Goal: Task Accomplishment & Management: Complete application form

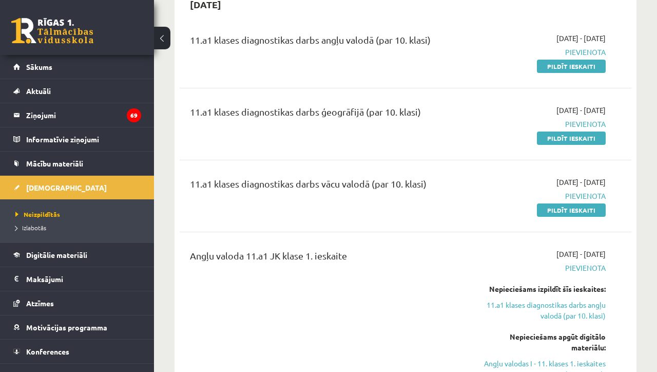
scroll to position [112, 0]
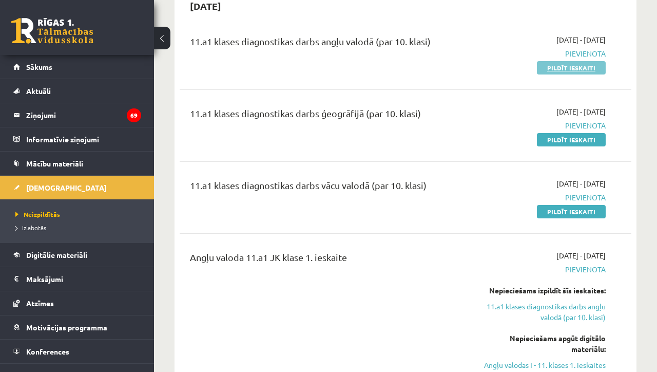
click at [555, 69] on link "Pildīt ieskaiti" at bounding box center [571, 67] width 69 height 13
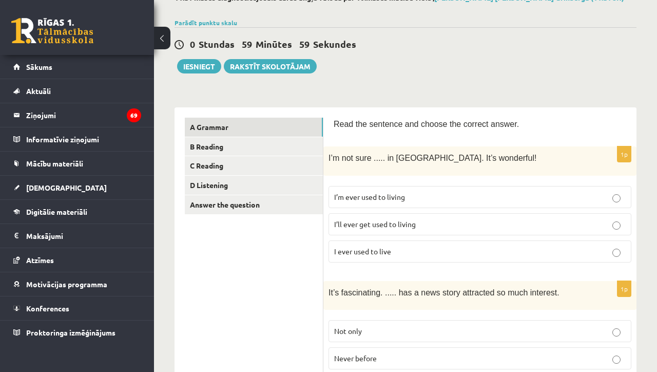
scroll to position [68, 0]
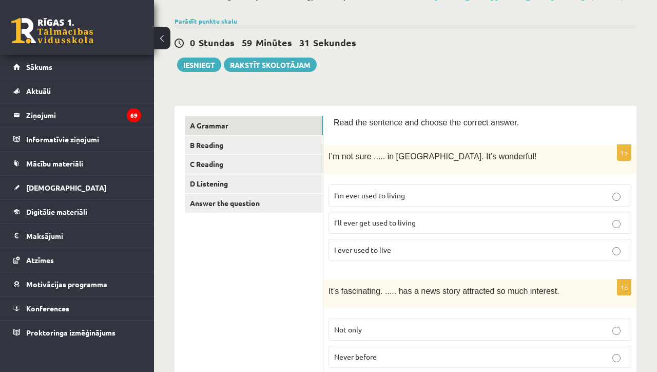
click at [418, 221] on p "I’ll ever get used to living" at bounding box center [480, 222] width 292 height 11
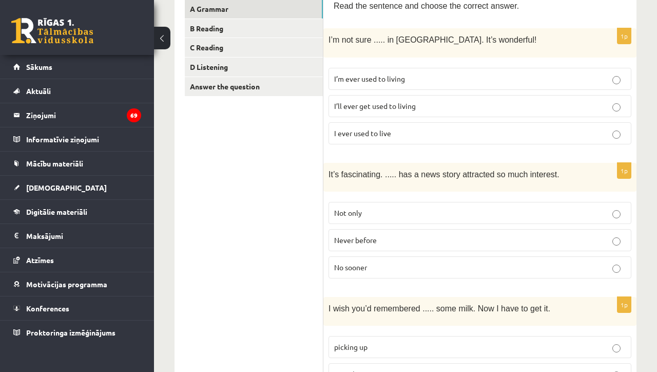
scroll to position [188, 0]
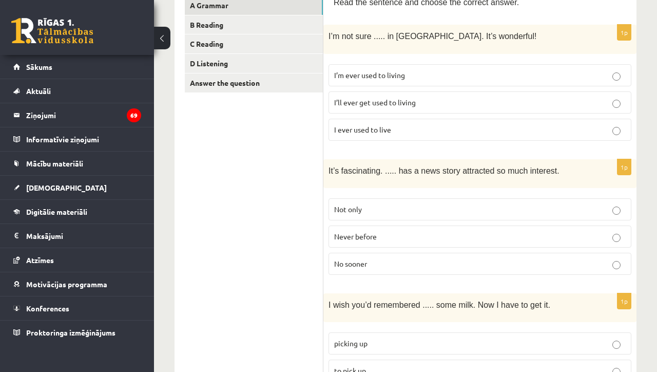
click at [413, 238] on p "Never before" at bounding box center [480, 236] width 292 height 11
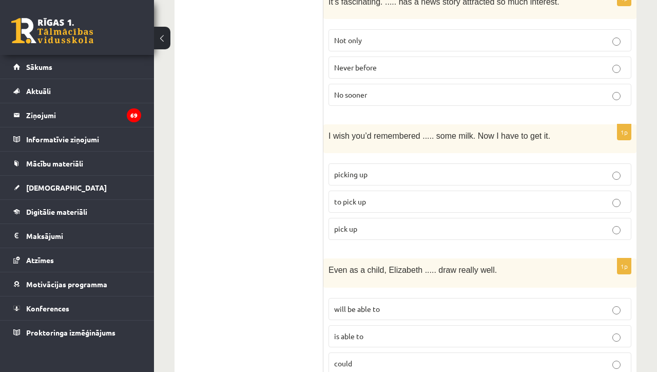
scroll to position [361, 0]
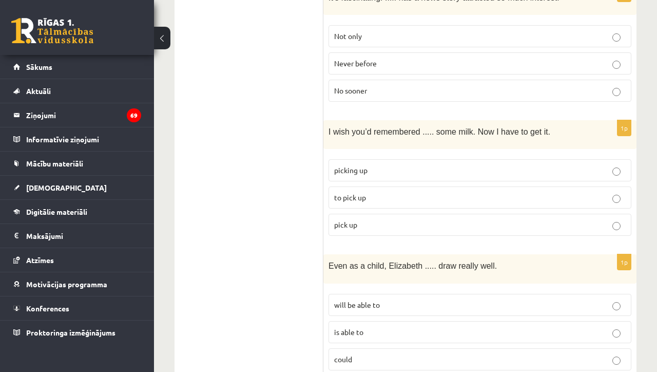
click at [400, 199] on p "to pick up" at bounding box center [480, 197] width 292 height 11
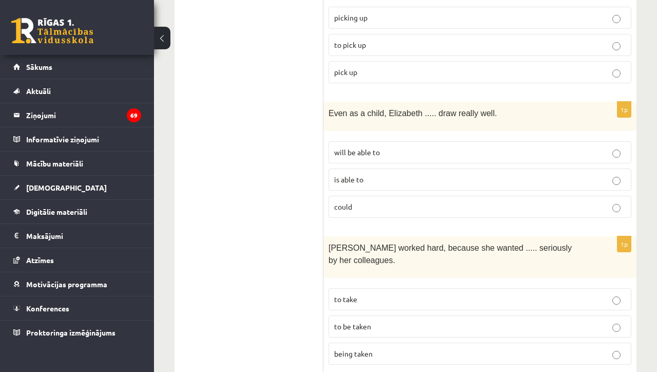
scroll to position [515, 0]
click at [397, 208] on label "could" at bounding box center [479, 206] width 303 height 22
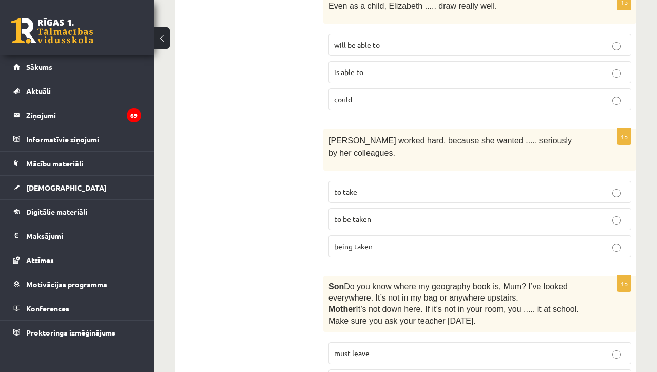
scroll to position [622, 0]
click at [397, 212] on p "to be taken" at bounding box center [480, 217] width 292 height 11
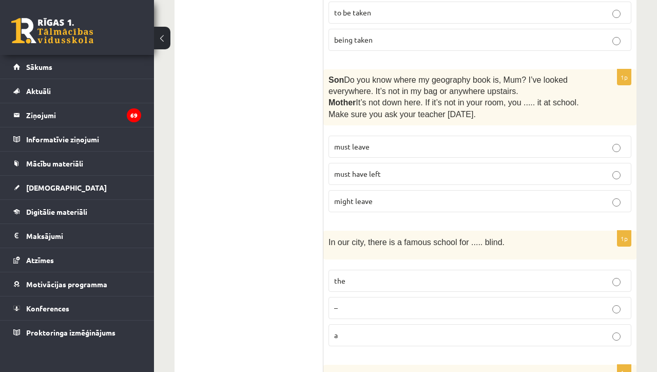
scroll to position [826, 0]
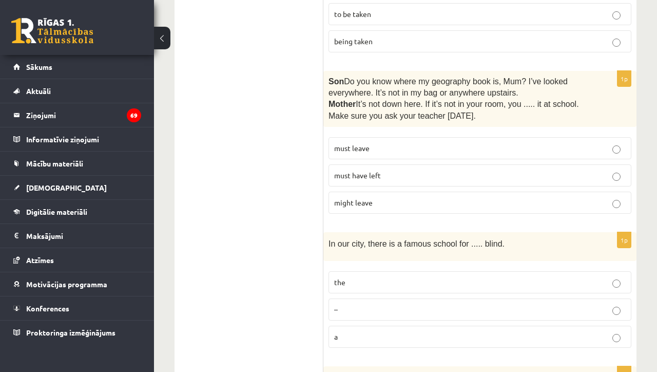
click at [415, 170] on p "must have left" at bounding box center [480, 175] width 292 height 11
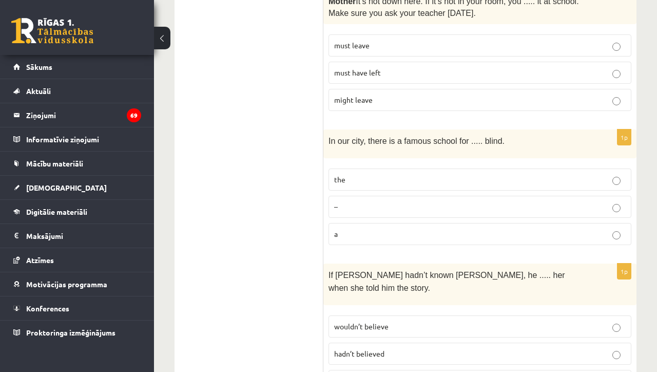
scroll to position [929, 0]
click at [404, 181] on label "the" at bounding box center [479, 178] width 303 height 22
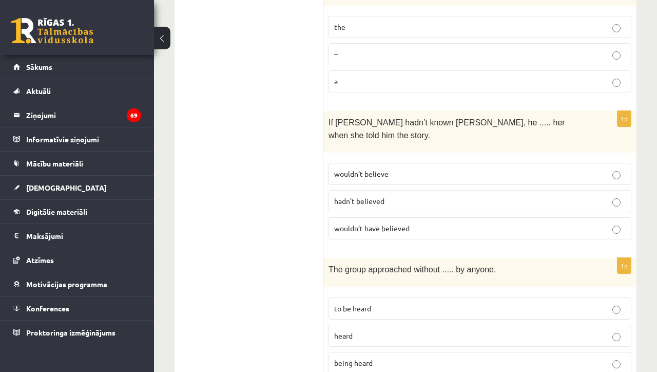
scroll to position [1082, 0]
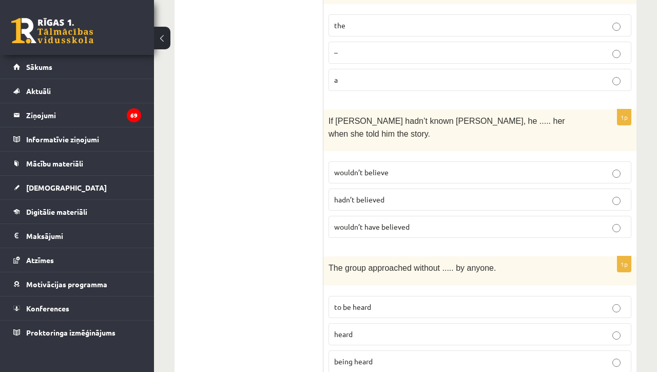
click at [412, 221] on p "wouldn’t have believed" at bounding box center [480, 226] width 292 height 11
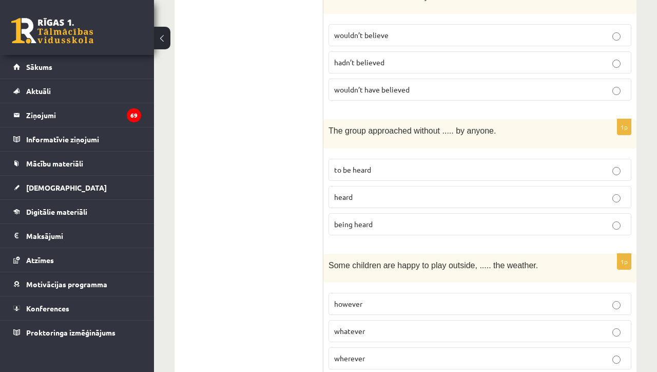
scroll to position [1220, 0]
click at [421, 218] on p "being heard" at bounding box center [480, 223] width 292 height 11
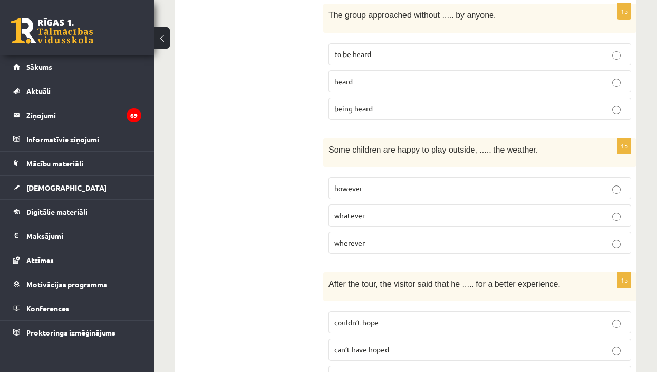
scroll to position [1338, 0]
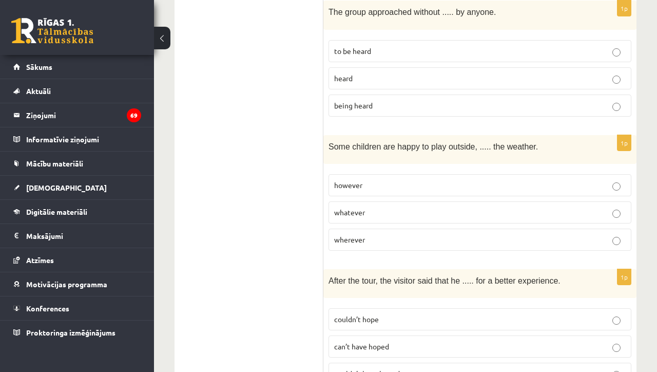
click at [413, 201] on label "whatever" at bounding box center [479, 212] width 303 height 22
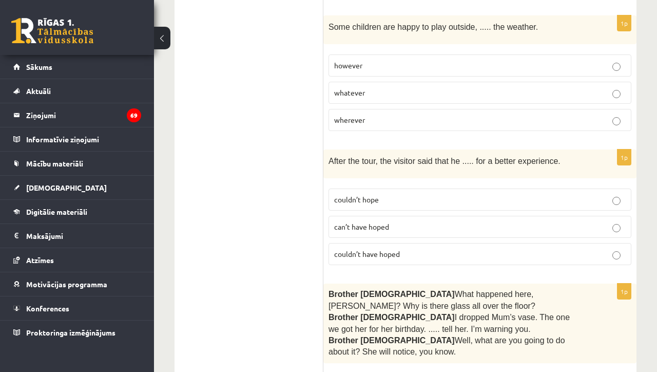
scroll to position [1458, 0]
click at [407, 248] on p "couldn’t have hoped" at bounding box center [480, 253] width 292 height 11
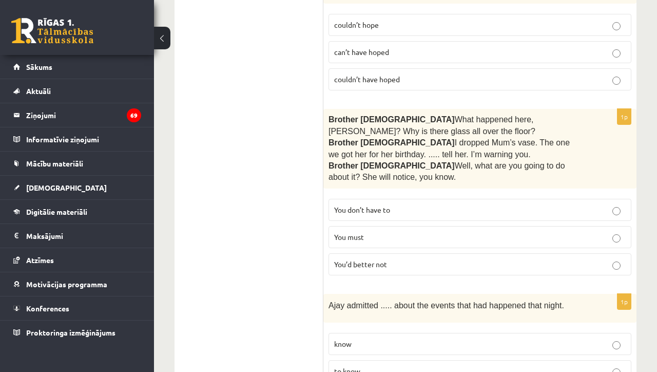
scroll to position [1633, 0]
click at [400, 258] on p "You’d better not" at bounding box center [480, 263] width 292 height 11
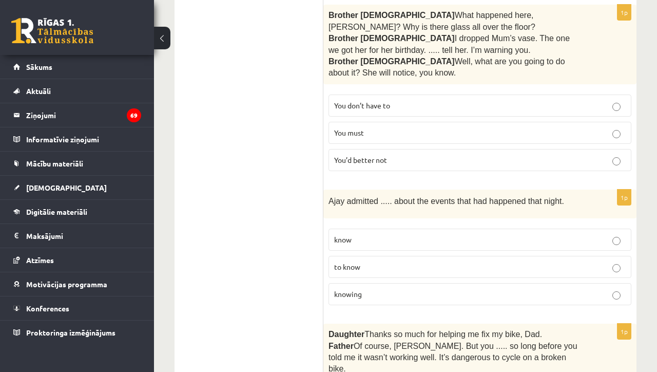
scroll to position [1751, 0]
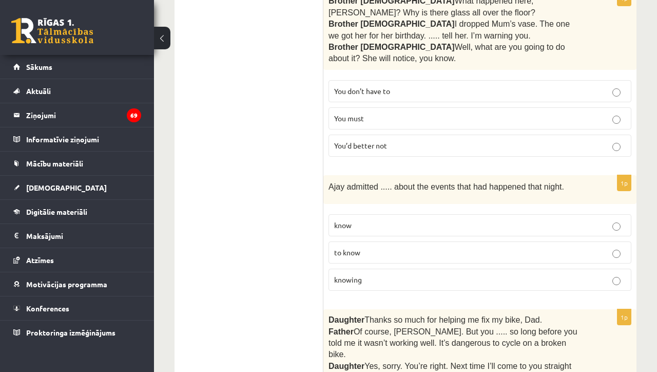
click at [399, 274] on p "knowing" at bounding box center [480, 279] width 292 height 11
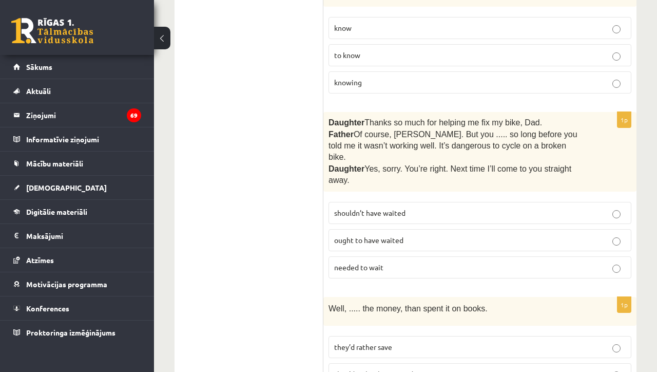
scroll to position [1948, 0]
click at [401, 201] on label "shouldn’t have waited" at bounding box center [479, 212] width 303 height 22
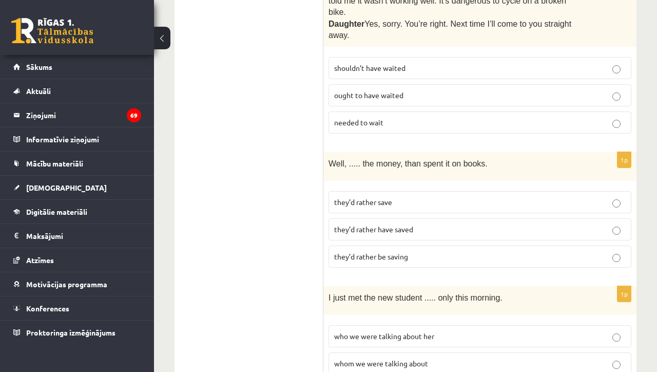
scroll to position [2094, 0]
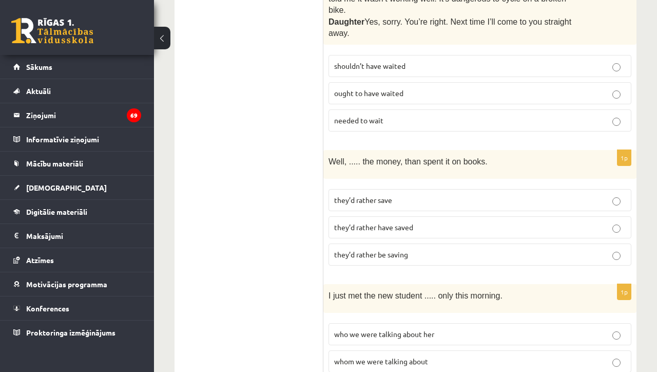
click at [408, 216] on label "they’d rather have saved" at bounding box center [479, 227] width 303 height 22
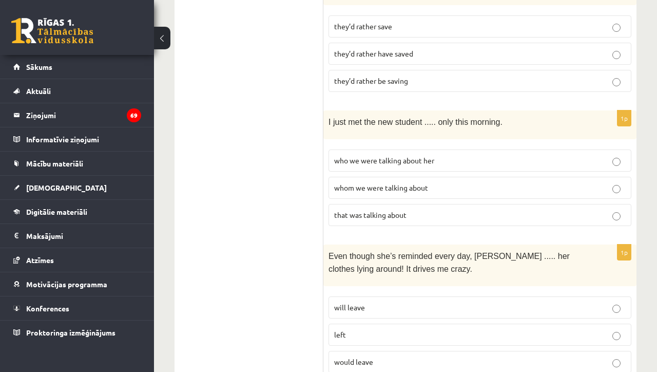
scroll to position [2269, 0]
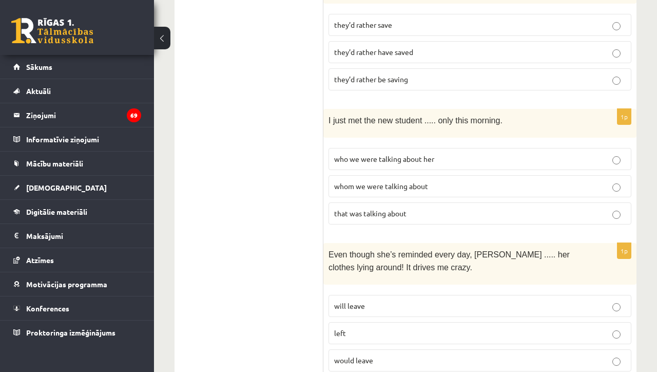
click at [435, 175] on label "whom we were talking about" at bounding box center [479, 186] width 303 height 22
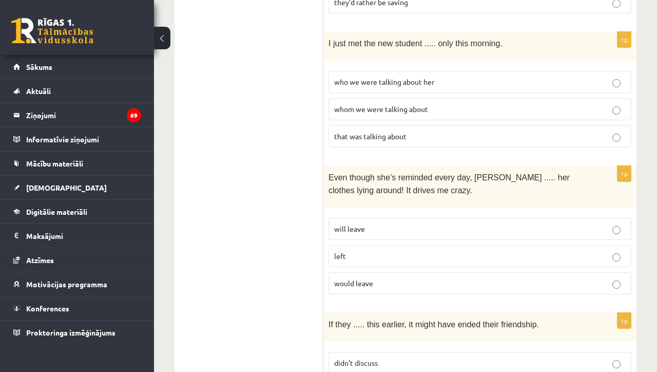
scroll to position [2361, 0]
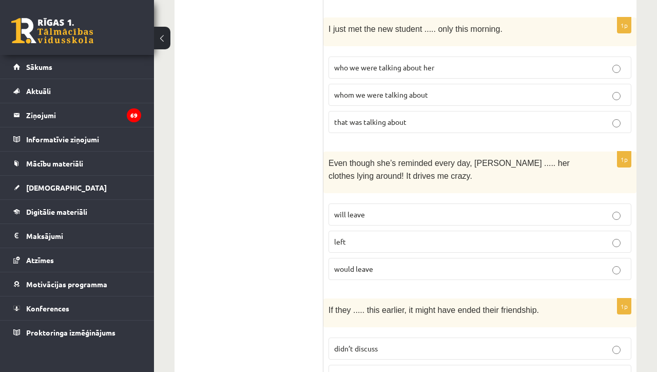
click at [423, 209] on p "will leave" at bounding box center [480, 214] width 292 height 11
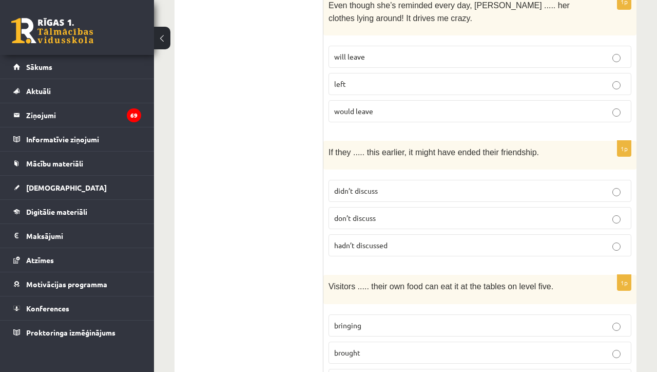
scroll to position [2521, 0]
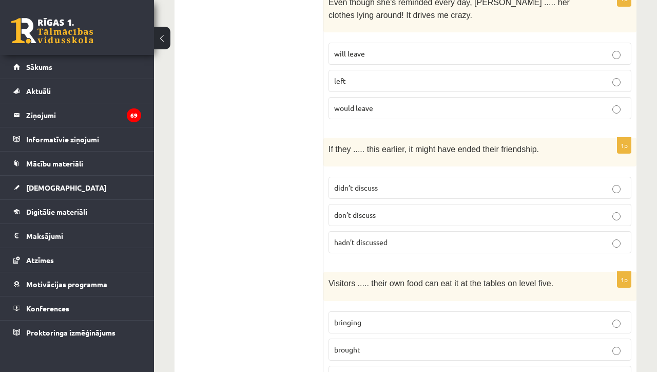
click at [428, 237] on p "hadn’t discussed" at bounding box center [480, 242] width 292 height 11
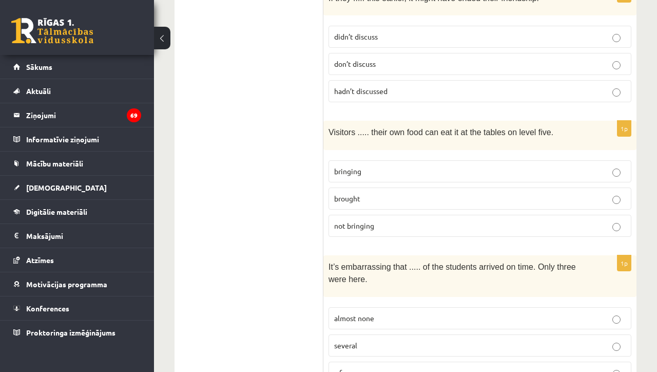
scroll to position [2674, 0]
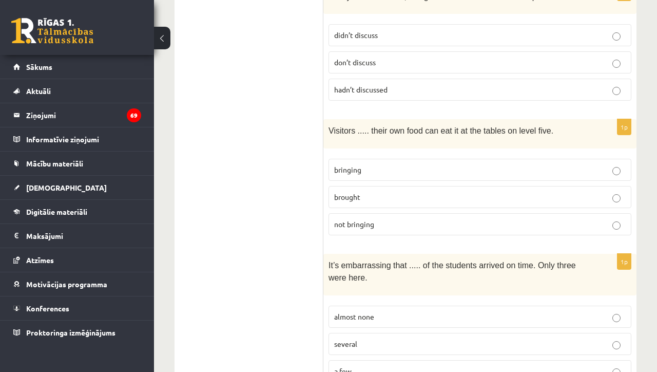
click at [434, 159] on label "bringing" at bounding box center [479, 170] width 303 height 22
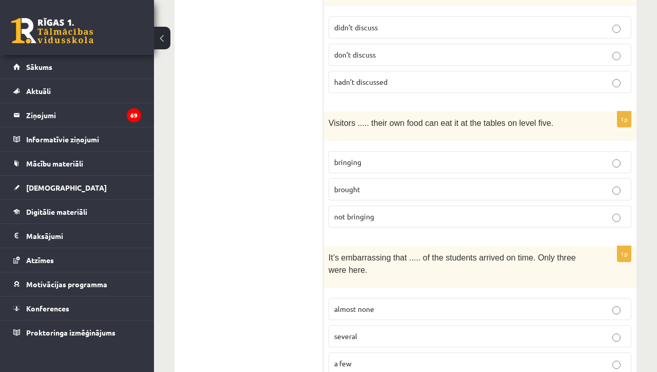
scroll to position [2681, 0]
click at [411, 304] on p "almost none" at bounding box center [480, 309] width 292 height 11
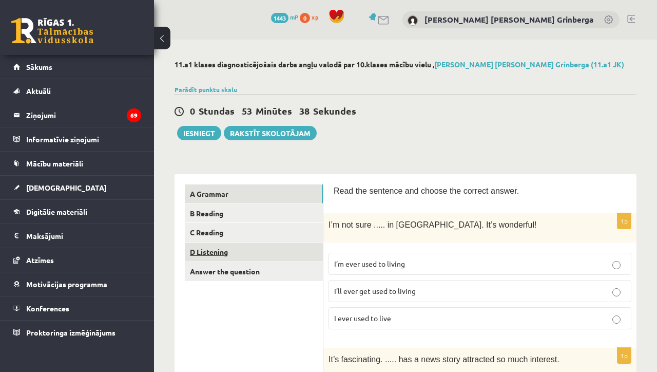
scroll to position [0, 0]
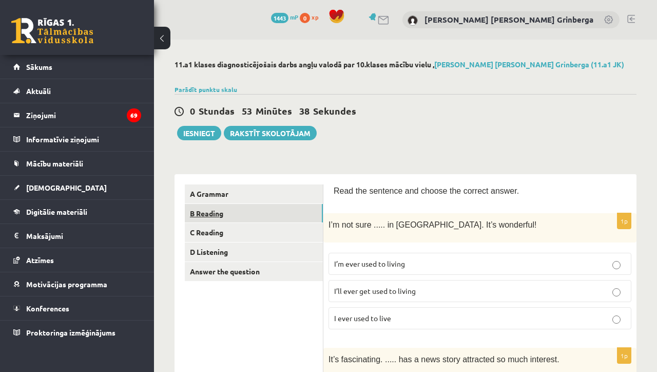
click at [273, 216] on link "B Reading" at bounding box center [254, 213] width 138 height 19
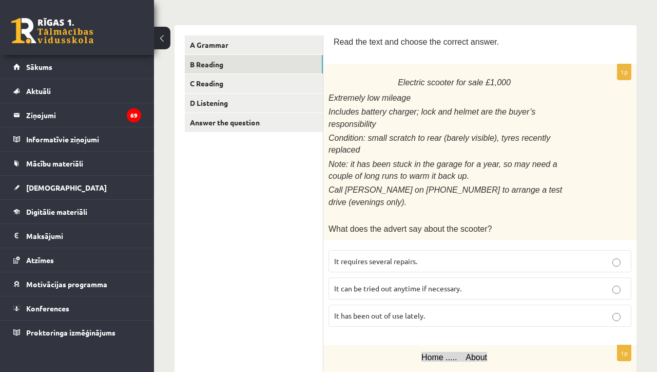
scroll to position [150, 0]
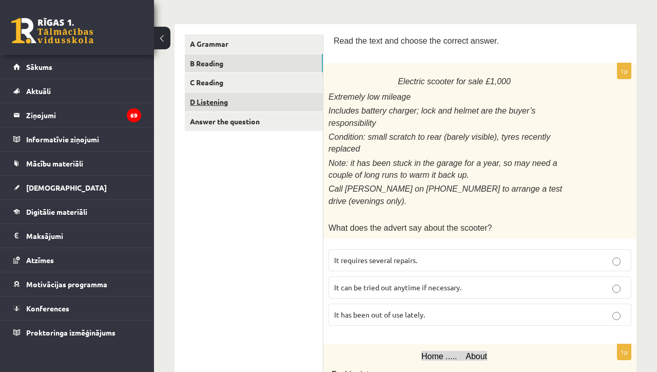
click at [310, 103] on link "D Listening" at bounding box center [254, 101] width 138 height 19
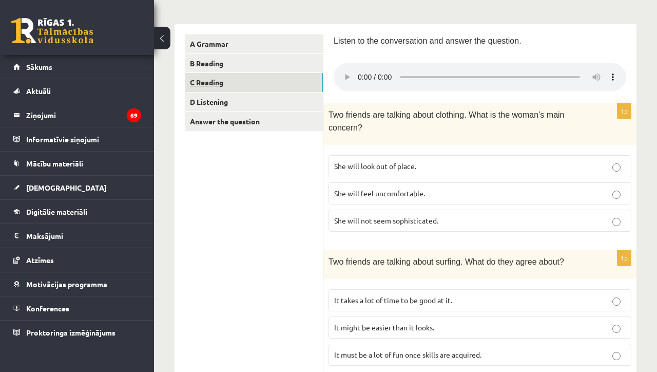
click at [308, 89] on link "C Reading" at bounding box center [254, 82] width 138 height 19
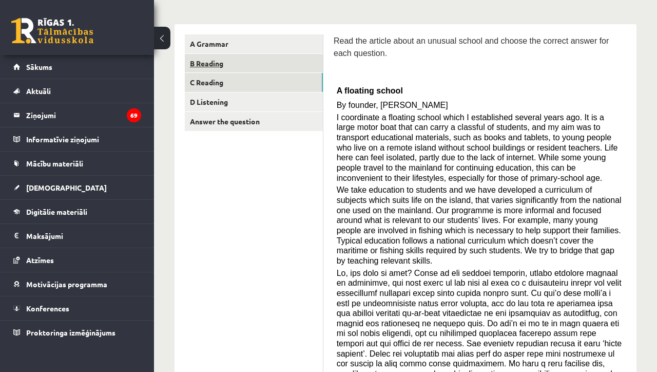
click at [305, 66] on link "B Reading" at bounding box center [254, 63] width 138 height 19
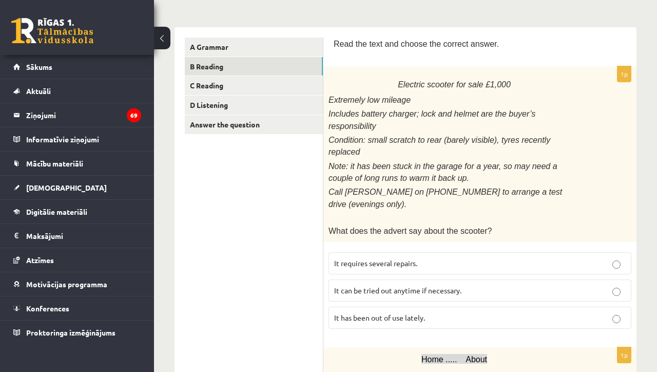
scroll to position [148, 0]
click at [347, 312] on span "It has been out of use lately." at bounding box center [379, 316] width 91 height 9
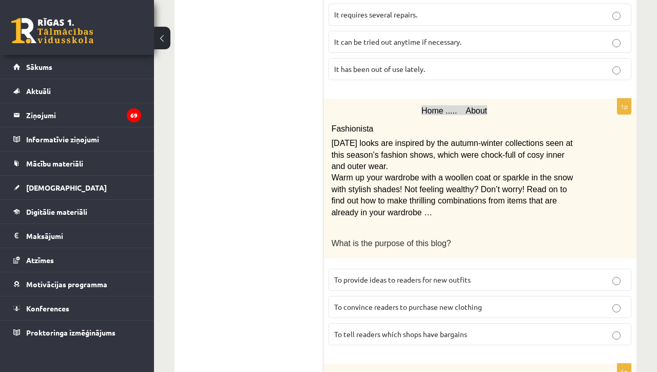
scroll to position [397, 0]
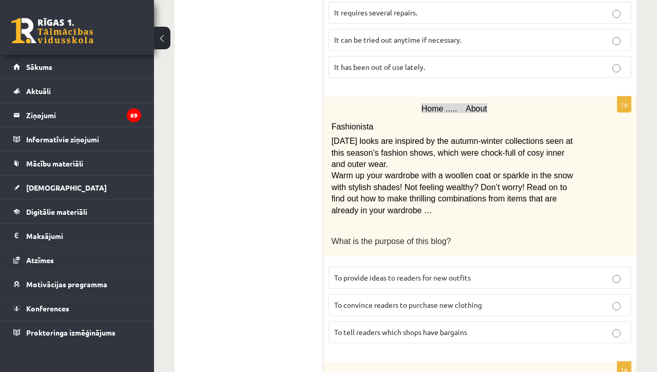
click at [378, 273] on span "To provide ideas to readers for new outfits" at bounding box center [402, 277] width 137 height 9
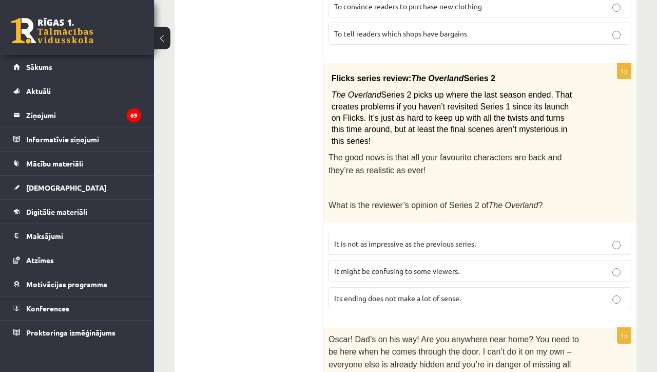
scroll to position [697, 0]
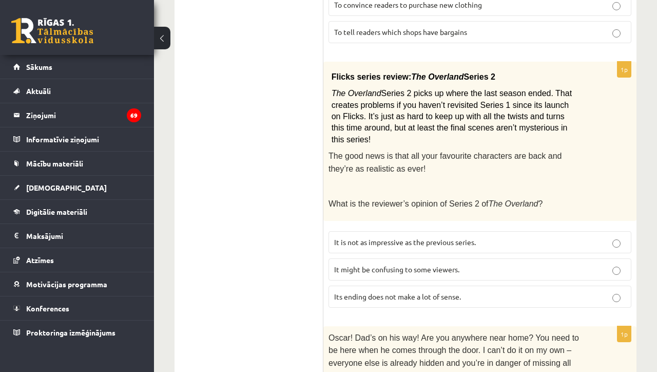
click at [401, 258] on label "It might be confusing to some viewers." at bounding box center [479, 269] width 303 height 22
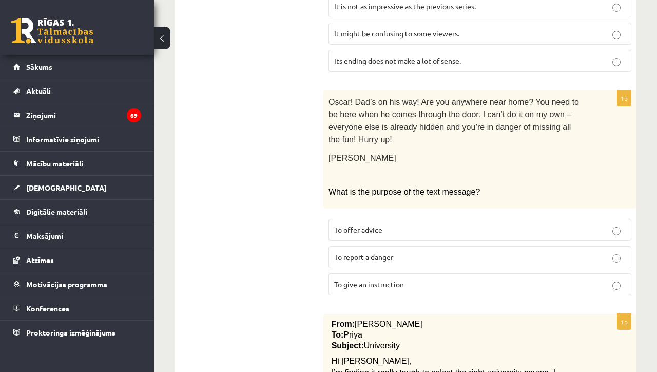
scroll to position [942, 0]
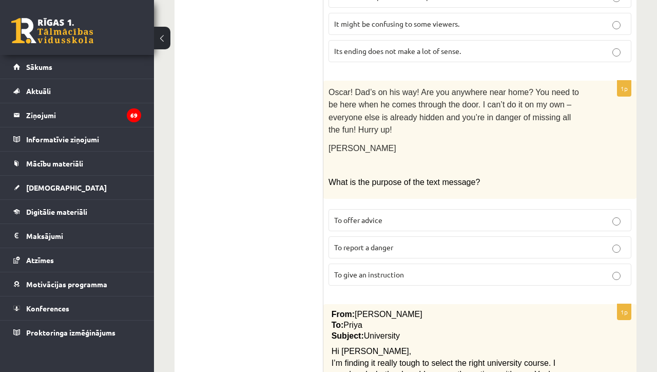
click at [406, 269] on p "To give an instruction" at bounding box center [480, 274] width 292 height 11
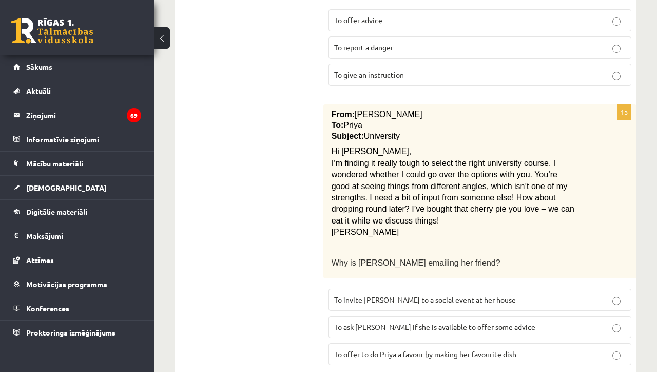
scroll to position [1151, 0]
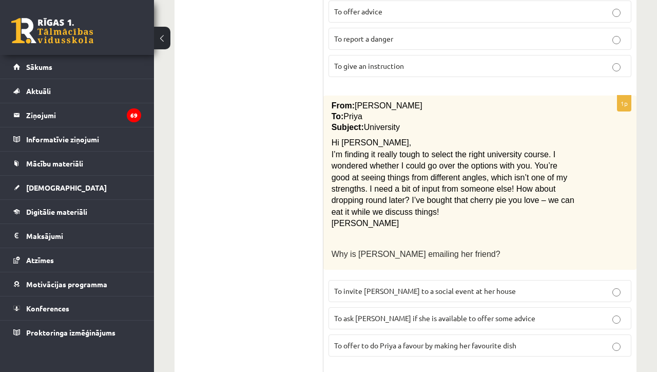
click at [421, 313] on span "To ask Priya if she is available to offer some advice" at bounding box center [434, 317] width 201 height 9
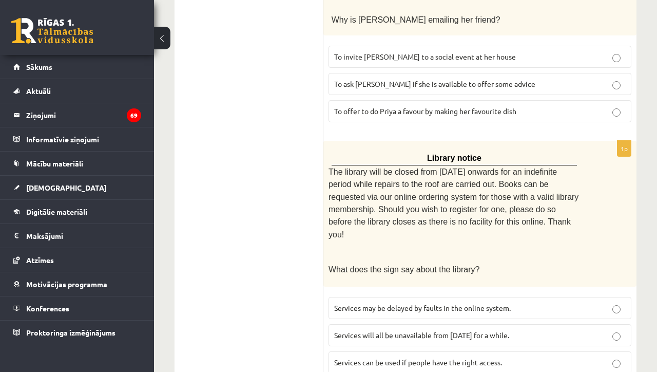
scroll to position [1384, 0]
click at [424, 358] on span "Services can be used if people have the right access." at bounding box center [418, 362] width 168 height 9
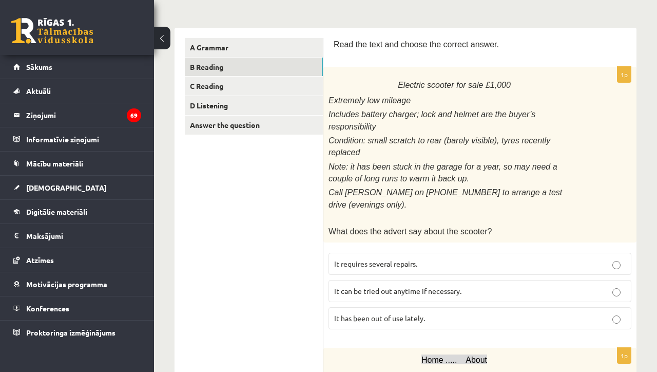
scroll to position [95, 0]
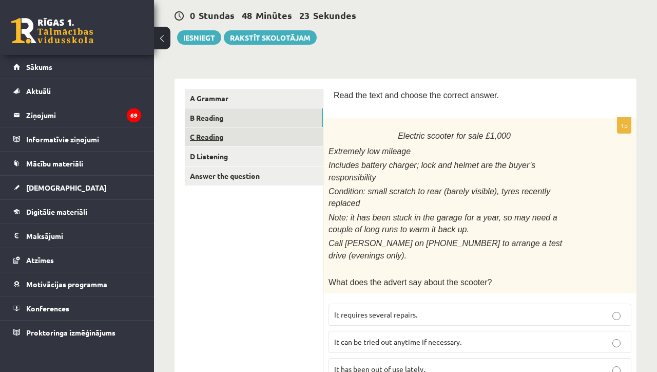
click at [313, 142] on link "C Reading" at bounding box center [254, 136] width 138 height 19
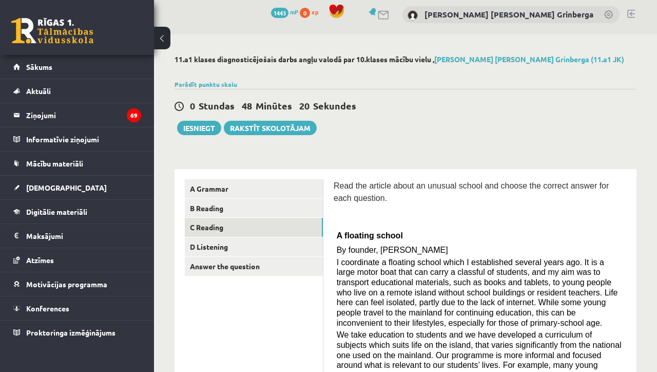
scroll to position [6, 0]
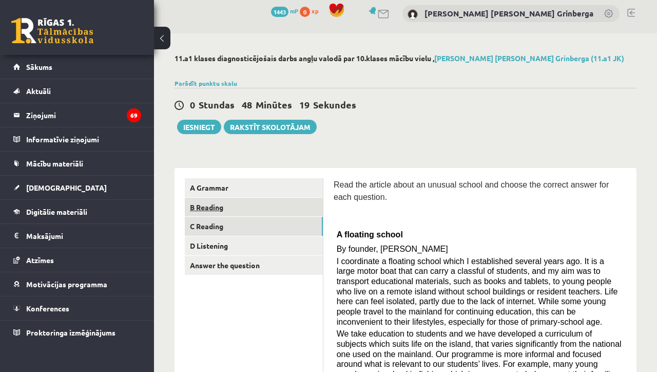
click at [289, 205] on link "B Reading" at bounding box center [254, 207] width 138 height 19
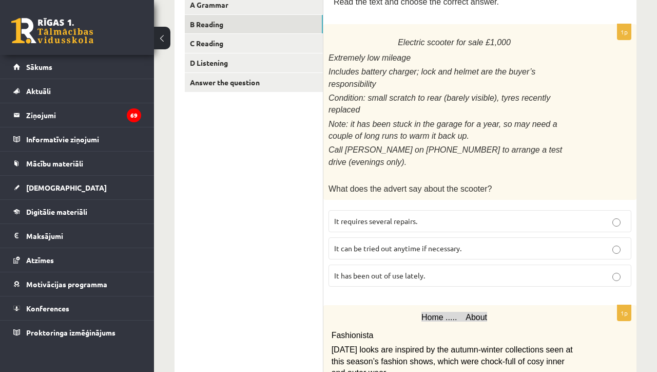
scroll to position [93, 0]
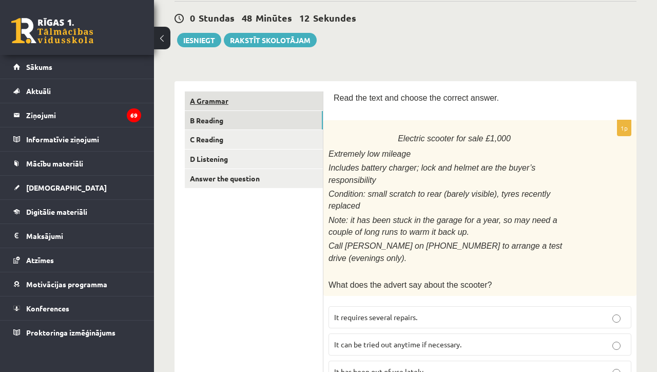
click at [312, 106] on link "A Grammar" at bounding box center [254, 100] width 138 height 19
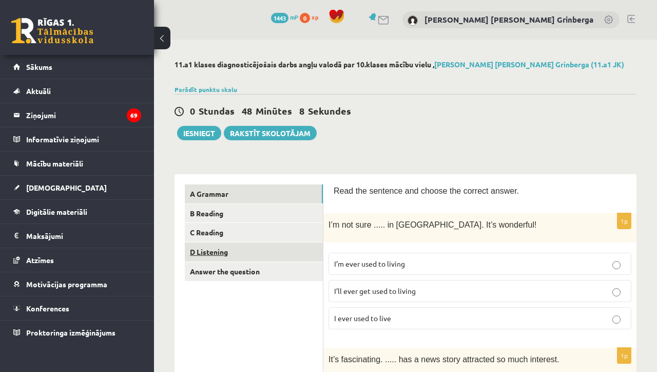
scroll to position [0, 0]
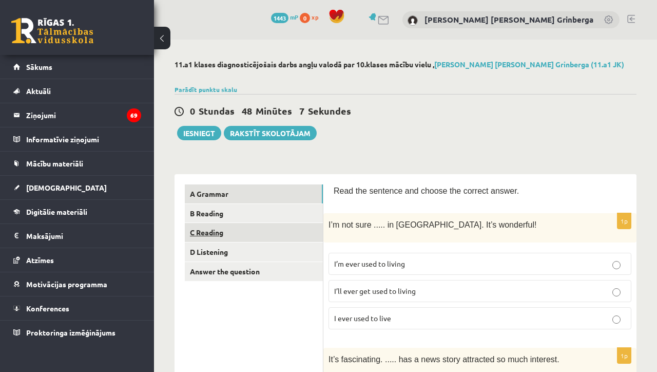
click at [279, 232] on link "C Reading" at bounding box center [254, 232] width 138 height 19
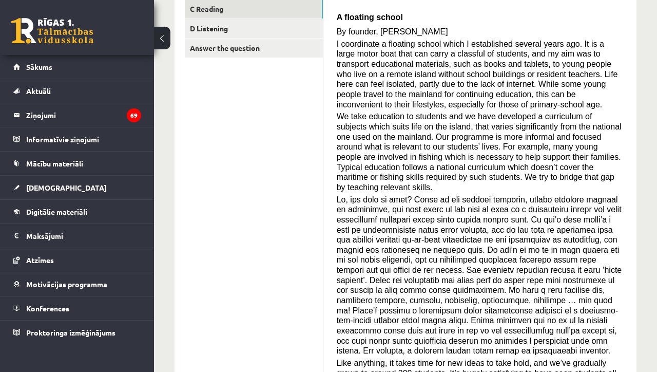
scroll to position [225, 0]
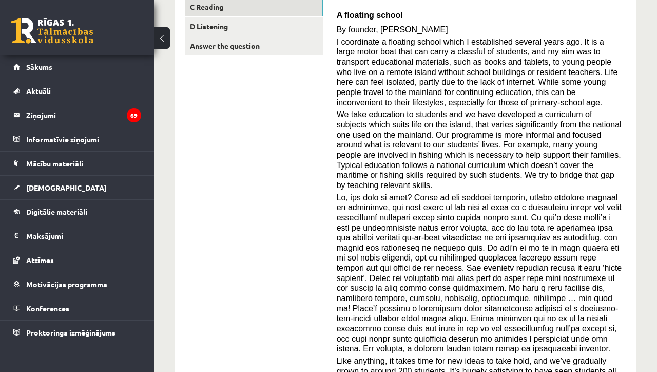
click at [488, 50] on span "I coordinate a floating school which I established several years ago. It is a l…" at bounding box center [477, 71] width 281 height 69
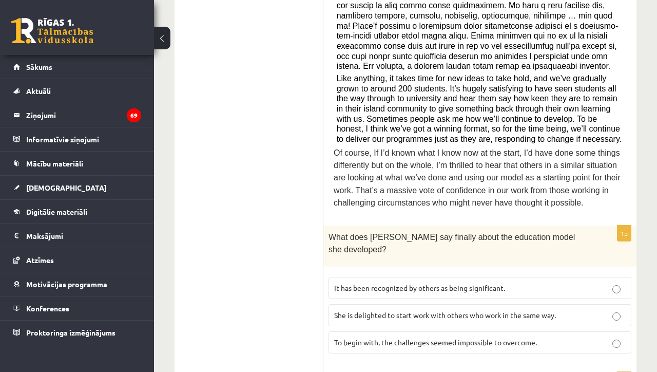
scroll to position [510, 0]
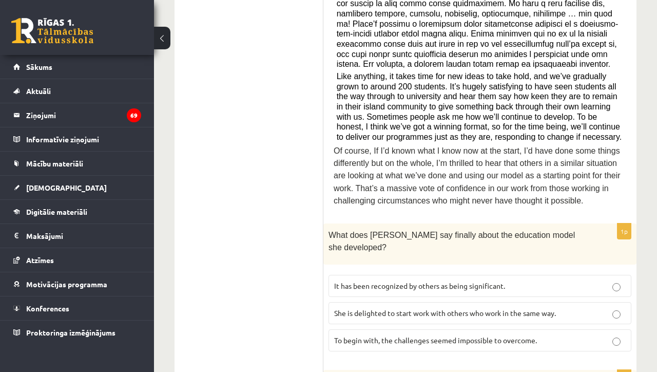
click at [438, 280] on p "It has been recognized by others as being significant." at bounding box center [480, 285] width 292 height 11
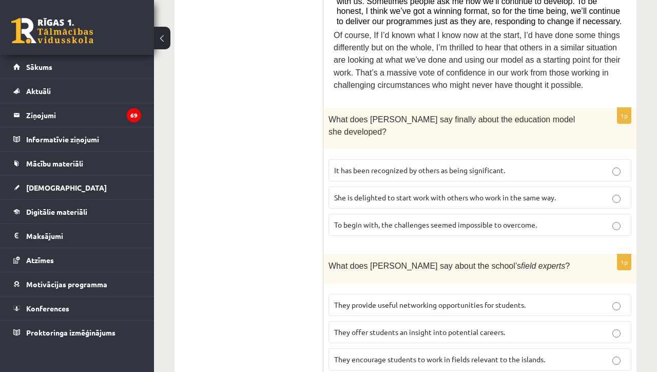
scroll to position [626, 0]
click at [476, 326] on span "They offer students an insight into potential careers." at bounding box center [419, 330] width 171 height 9
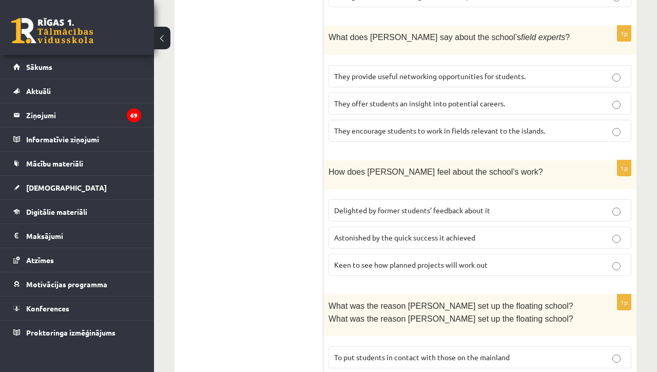
scroll to position [855, 0]
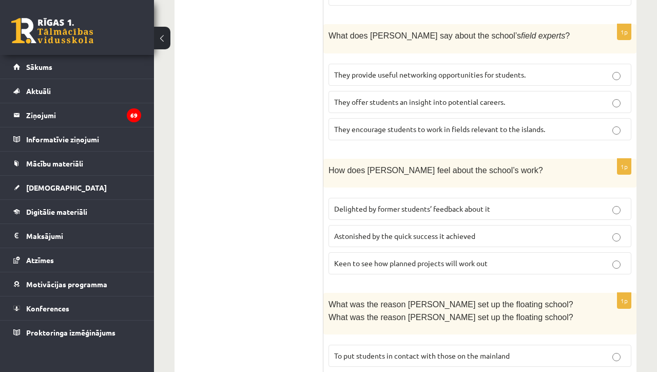
click at [445, 203] on p "Delighted by former students’ feedback about it" at bounding box center [480, 208] width 292 height 11
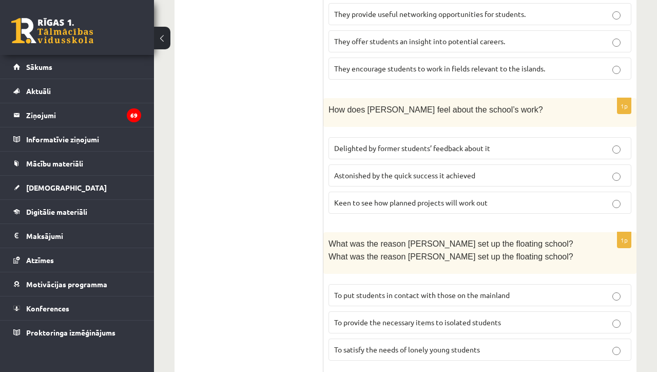
scroll to position [917, 0]
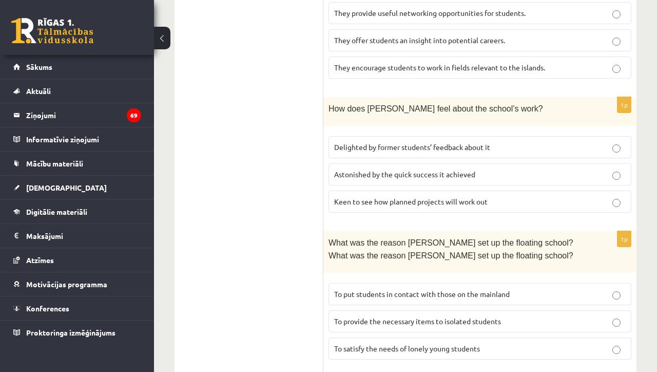
click at [438, 316] on p "To provide the necessary items to isolated students" at bounding box center [480, 321] width 292 height 11
click at [506, 190] on label "Keen to see how planned projects will work out" at bounding box center [479, 201] width 303 height 22
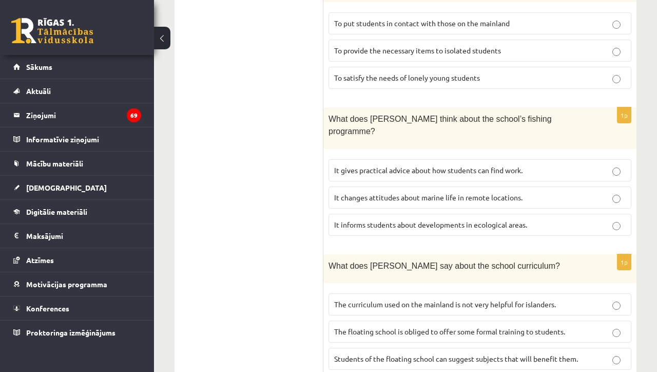
scroll to position [1187, 0]
click at [430, 214] on label "It informs students about developments in ecological areas." at bounding box center [479, 225] width 303 height 22
click at [437, 300] on span "The curriculum used on the mainland is not very helpful for islanders." at bounding box center [445, 304] width 222 height 9
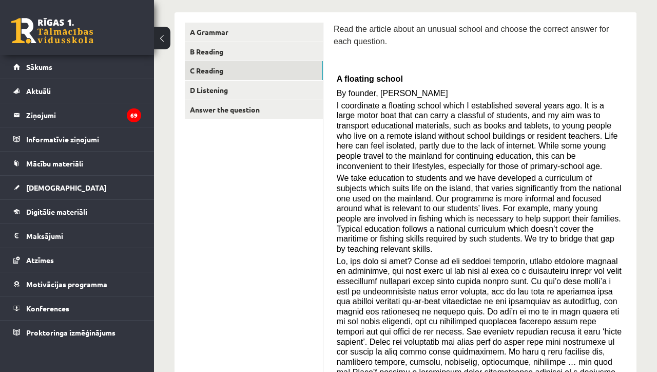
scroll to position [156, 0]
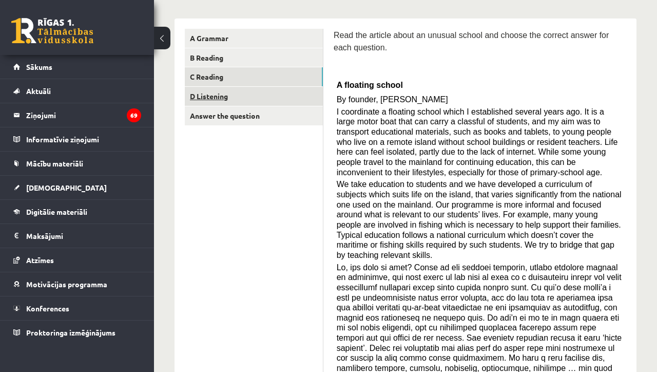
click at [292, 95] on link "D Listening" at bounding box center [254, 96] width 138 height 19
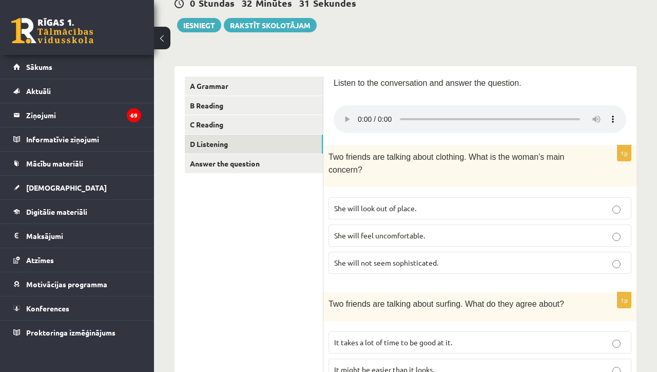
scroll to position [110, 0]
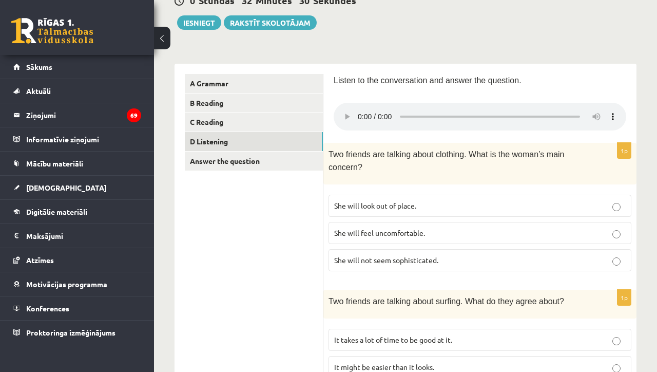
click at [362, 113] on audio at bounding box center [480, 117] width 293 height 28
drag, startPoint x: 443, startPoint y: 4, endPoint x: 549, endPoint y: 228, distance: 247.7
click at [549, 228] on label "She will feel uncomfortable." at bounding box center [479, 233] width 303 height 22
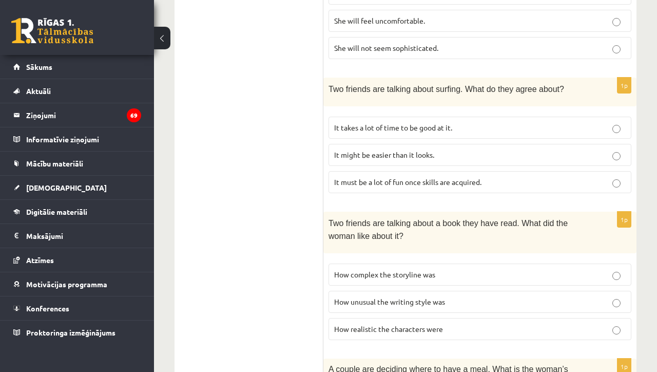
scroll to position [320, 0]
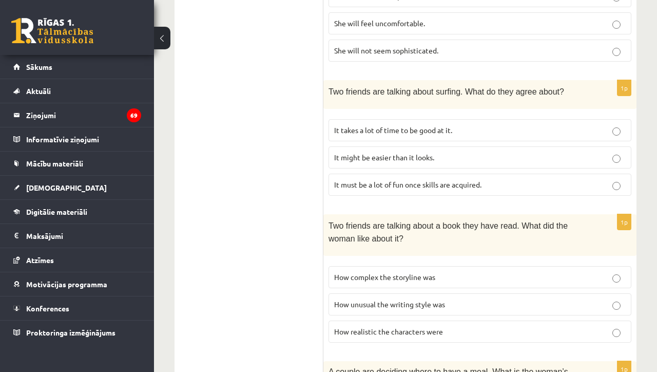
click at [432, 125] on span "It takes a lot of time to be good at it." at bounding box center [393, 129] width 118 height 9
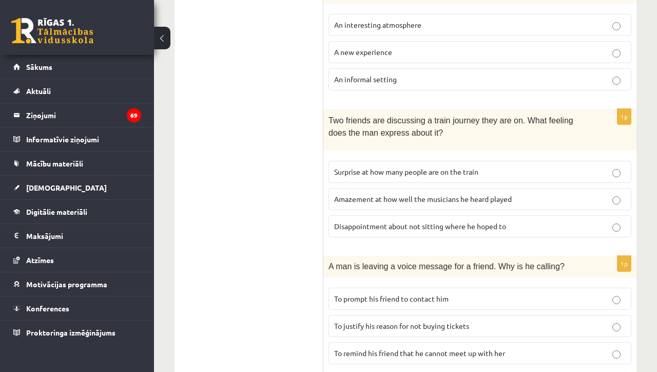
scroll to position [706, 0]
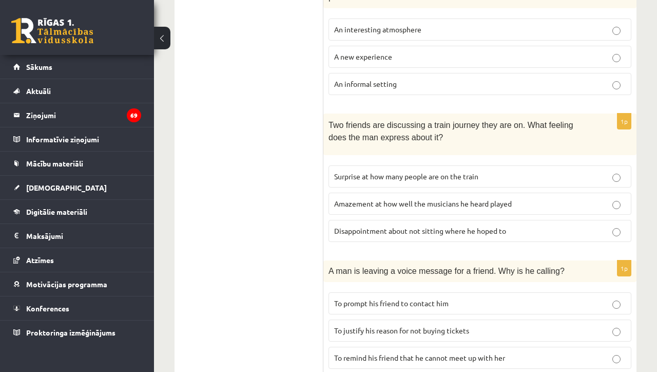
click at [394, 298] on span "To prompt his friend to contact him" at bounding box center [391, 302] width 114 height 9
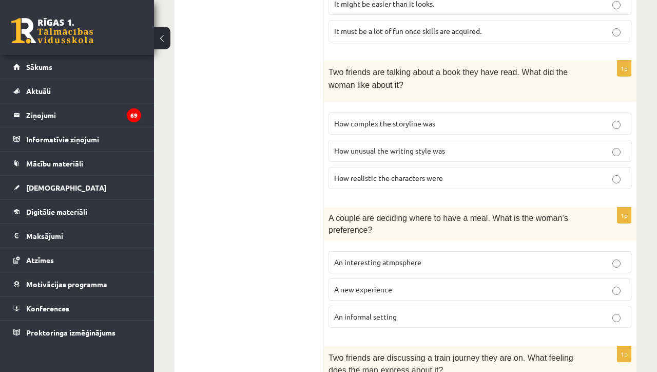
scroll to position [465, 0]
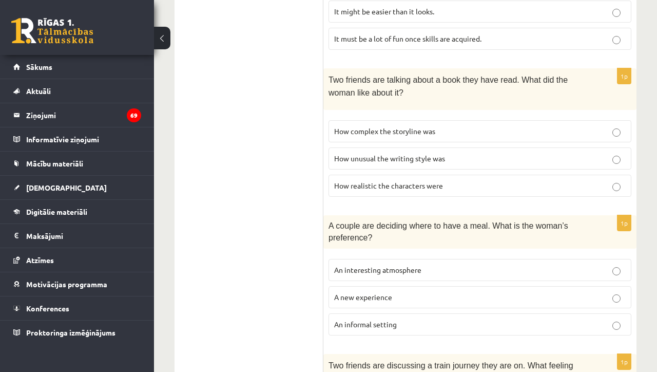
click at [454, 180] on p "How realistic the characters were" at bounding box center [480, 185] width 292 height 11
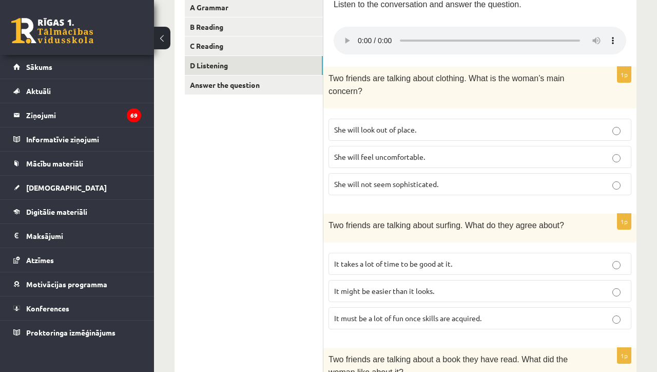
scroll to position [186, 0]
click at [524, 36] on audio at bounding box center [480, 41] width 293 height 28
click at [513, 34] on audio at bounding box center [480, 41] width 293 height 28
click at [507, 34] on audio at bounding box center [480, 41] width 293 height 28
click at [513, 35] on audio at bounding box center [480, 41] width 293 height 28
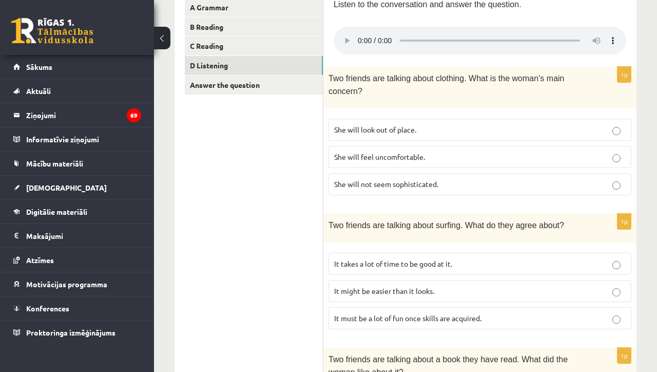
click at [363, 36] on audio at bounding box center [480, 41] width 293 height 28
click at [525, 37] on audio at bounding box center [480, 41] width 293 height 28
click at [524, 35] on audio at bounding box center [480, 41] width 293 height 28
click at [520, 34] on audio at bounding box center [480, 41] width 293 height 28
click at [471, 124] on p "She will look out of place." at bounding box center [480, 129] width 292 height 11
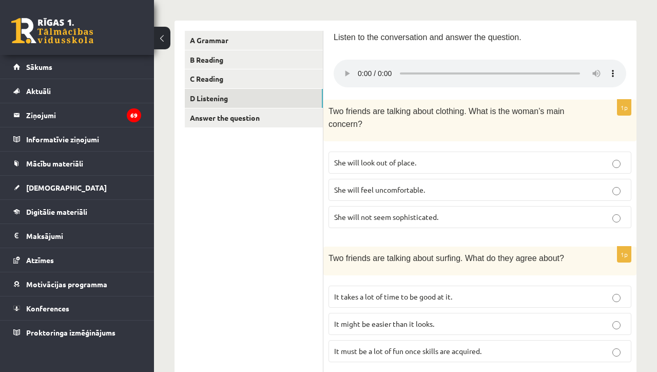
scroll to position [153, 0]
click at [550, 68] on audio at bounding box center [480, 74] width 293 height 28
click at [360, 71] on audio at bounding box center [480, 74] width 293 height 28
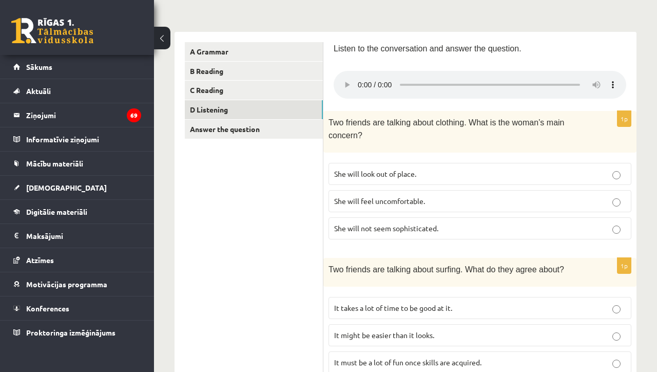
scroll to position [140, 0]
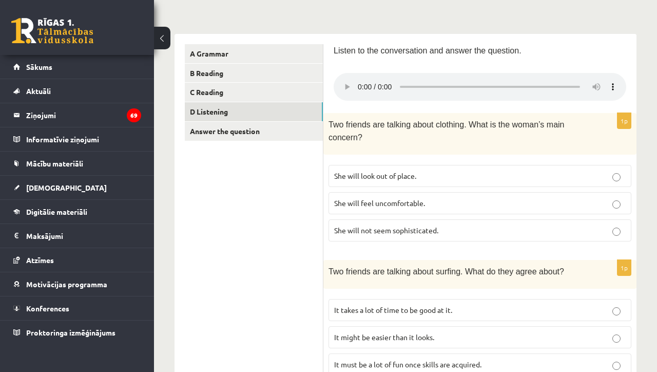
click at [533, 82] on audio at bounding box center [480, 87] width 293 height 28
click at [538, 82] on audio at bounding box center [480, 87] width 293 height 28
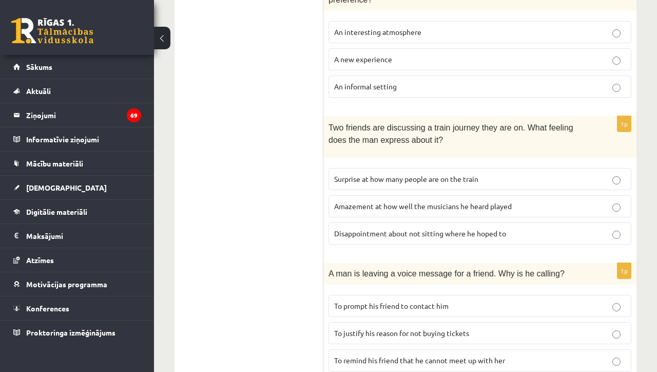
scroll to position [705, 0]
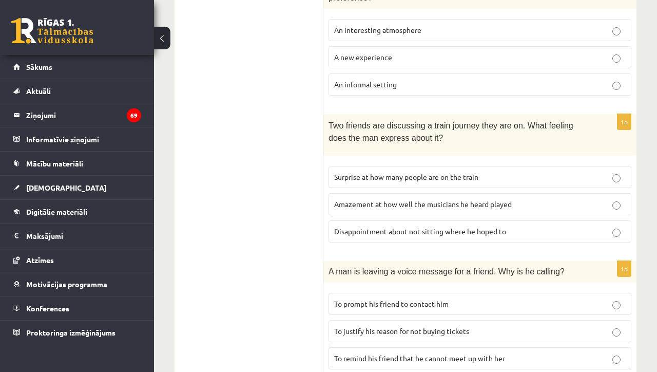
click at [435, 172] on span "Surprise at how many people are on the train" at bounding box center [406, 176] width 144 height 9
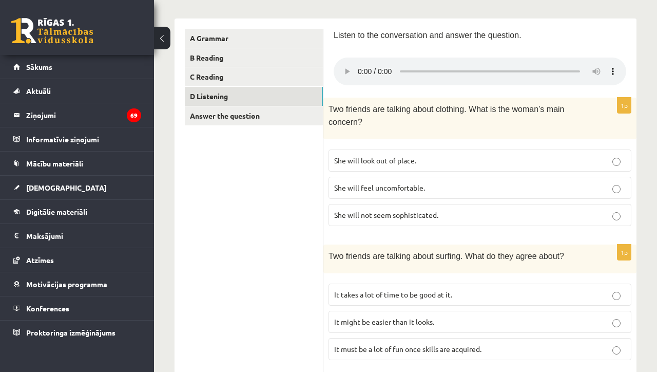
scroll to position [149, 0]
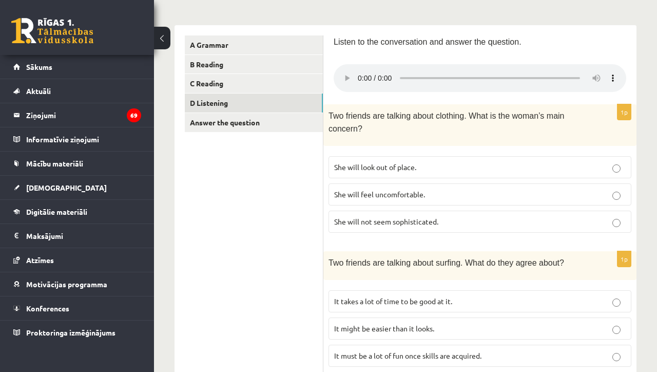
click at [403, 73] on audio at bounding box center [480, 78] width 293 height 28
click at [373, 70] on audio at bounding box center [480, 78] width 293 height 28
click at [346, 75] on audio at bounding box center [480, 78] width 293 height 28
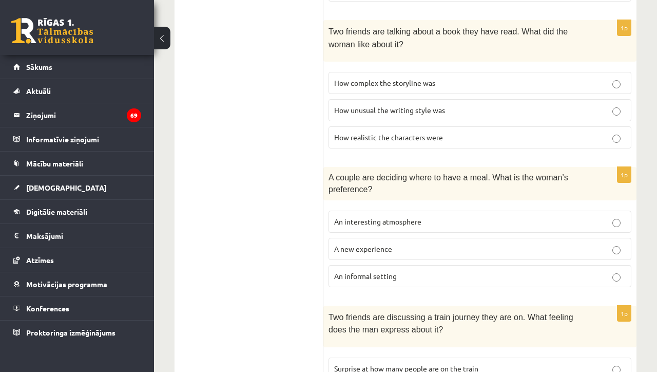
scroll to position [520, 0]
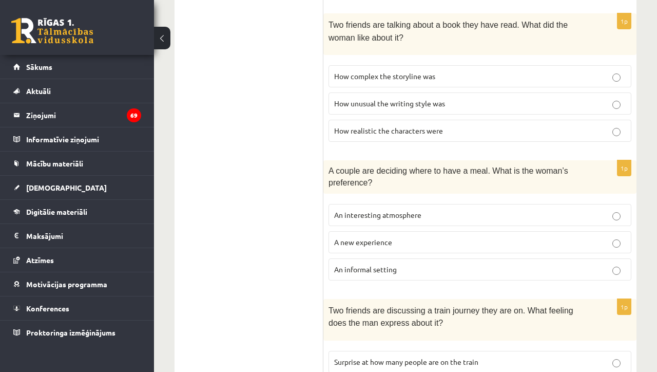
click at [374, 264] on span "An informal setting" at bounding box center [365, 268] width 63 height 9
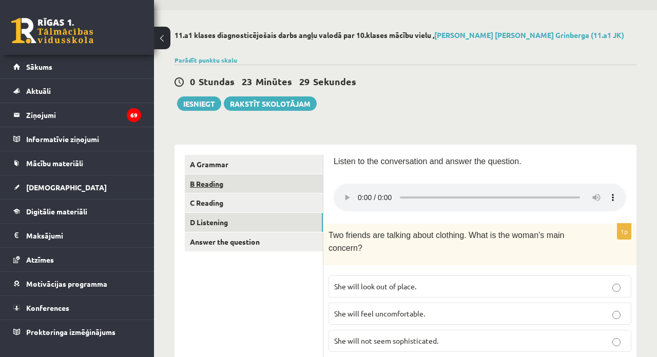
scroll to position [22, 0]
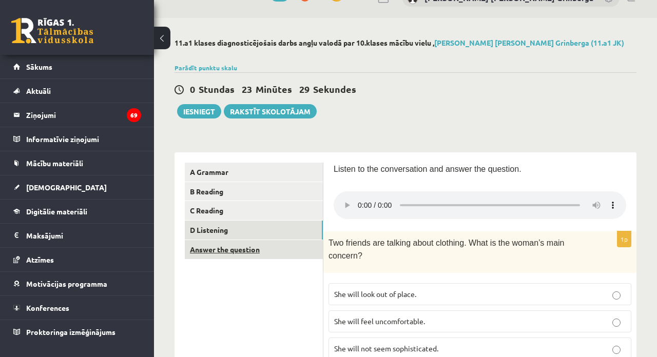
click at [276, 249] on link "Answer the question" at bounding box center [254, 249] width 138 height 19
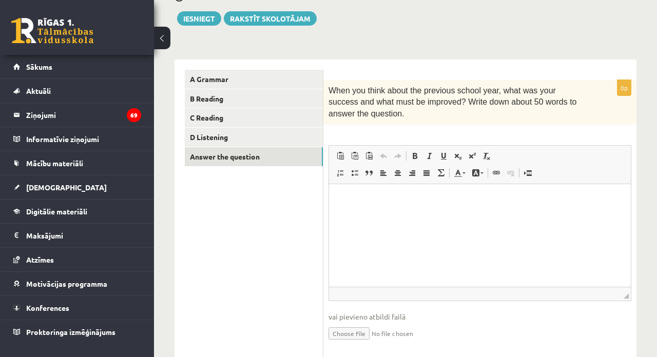
scroll to position [118, 0]
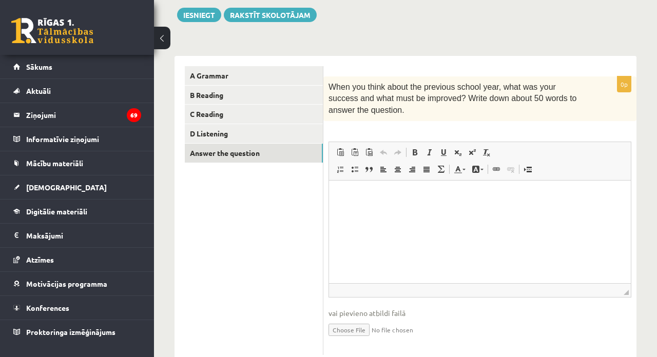
click at [367, 198] on p "Rich Text Editor, wiswyg-editor-user-answer-47024988124940" at bounding box center [479, 195] width 281 height 11
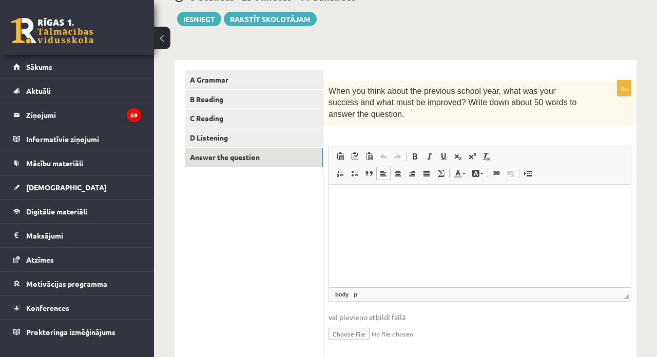
scroll to position [116, 0]
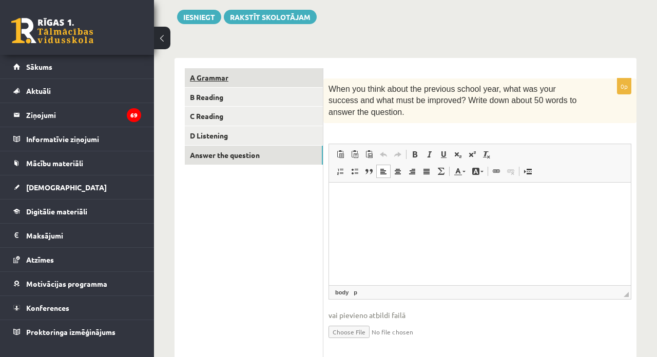
click at [306, 80] on link "A Grammar" at bounding box center [254, 77] width 138 height 19
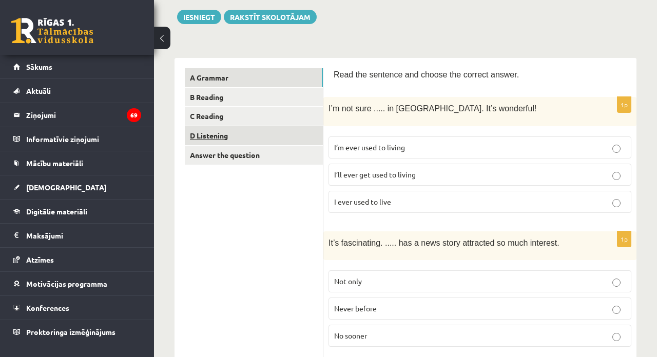
click at [287, 133] on link "D Listening" at bounding box center [254, 135] width 138 height 19
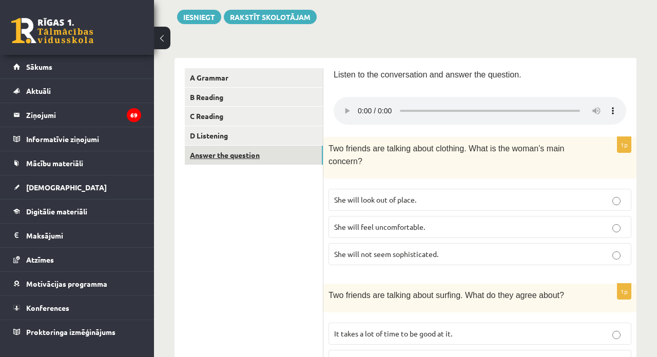
click at [290, 160] on link "Answer the question" at bounding box center [254, 155] width 138 height 19
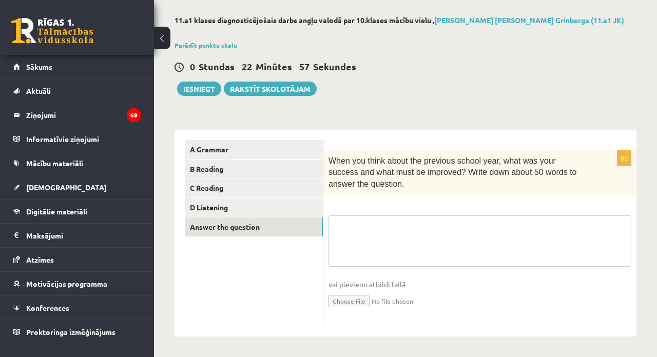
click at [350, 228] on textarea at bounding box center [479, 241] width 303 height 51
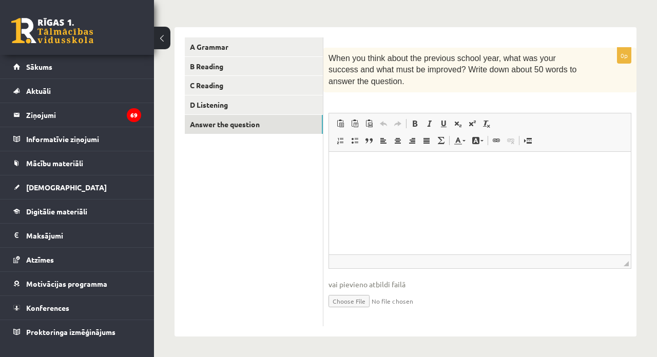
scroll to position [146, 0]
click at [405, 181] on html at bounding box center [480, 167] width 302 height 31
click at [395, 170] on p "**********" at bounding box center [479, 167] width 281 height 10
click at [396, 169] on p "**********" at bounding box center [479, 167] width 281 height 10
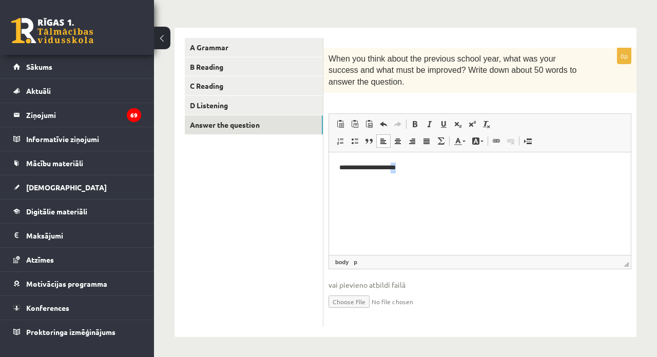
click at [398, 168] on p "**********" at bounding box center [479, 167] width 281 height 10
click at [414, 165] on p "**********" at bounding box center [479, 167] width 281 height 10
click at [416, 169] on p "**********" at bounding box center [479, 167] width 281 height 10
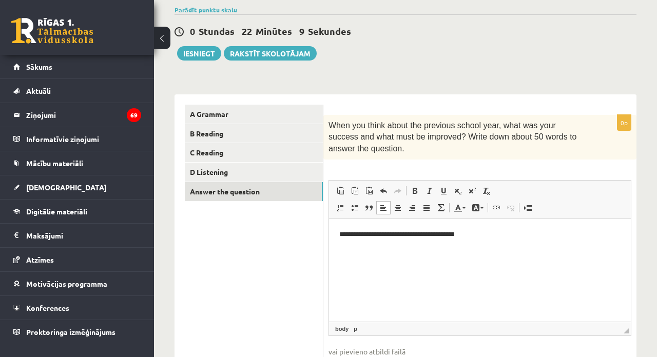
scroll to position [83, 0]
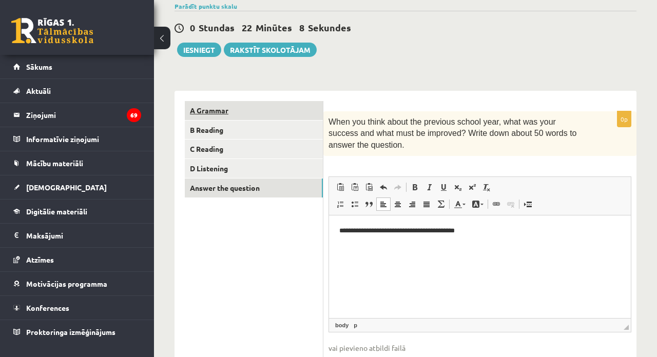
click at [316, 104] on link "A Grammar" at bounding box center [254, 110] width 138 height 19
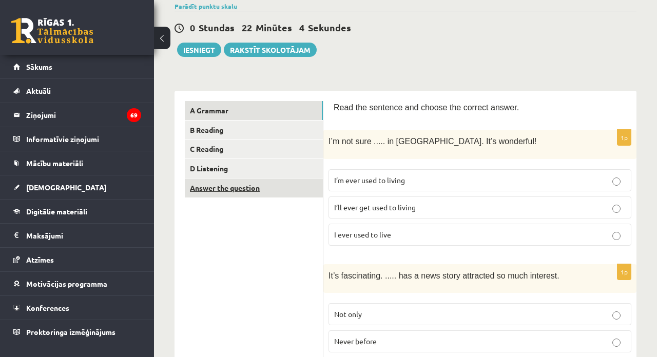
click at [281, 181] on link "Answer the question" at bounding box center [254, 188] width 138 height 19
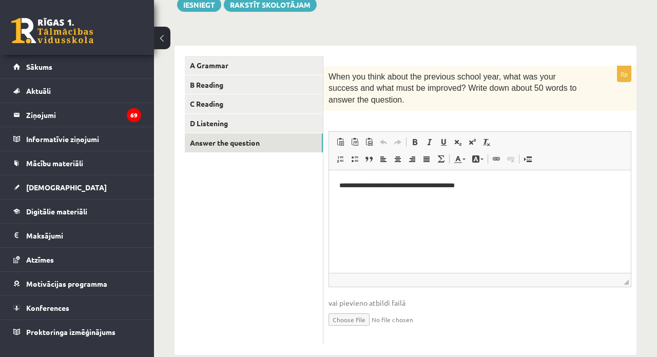
scroll to position [131, 0]
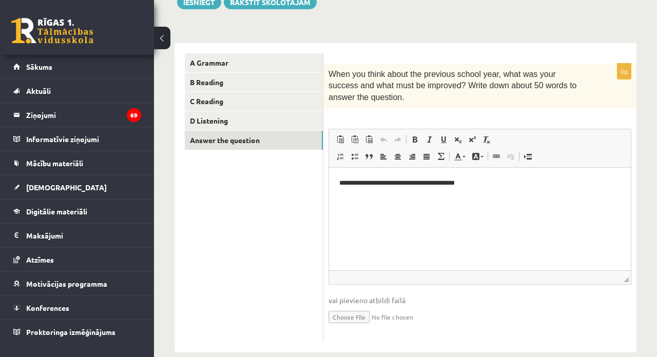
click at [483, 185] on p "**********" at bounding box center [479, 183] width 281 height 10
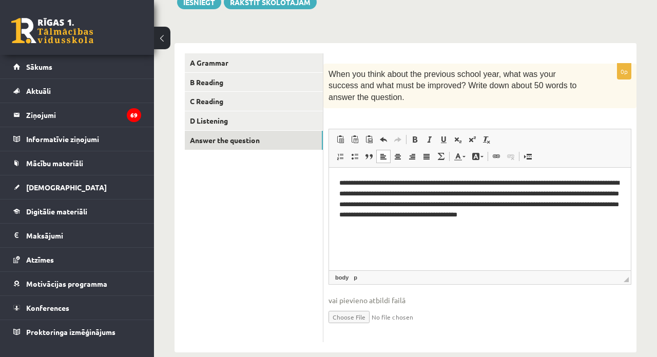
click at [513, 212] on p "**********" at bounding box center [479, 198] width 281 height 41
click at [605, 218] on p "**********" at bounding box center [479, 198] width 281 height 41
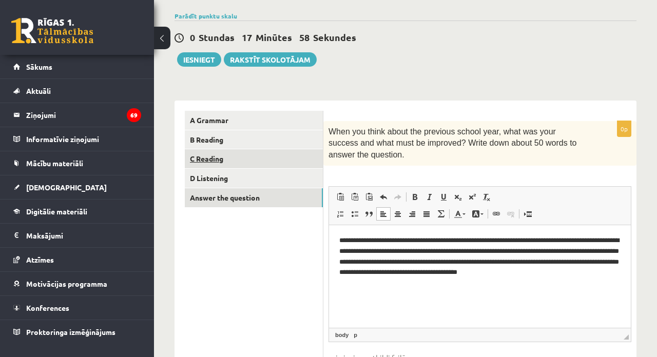
scroll to position [67, 0]
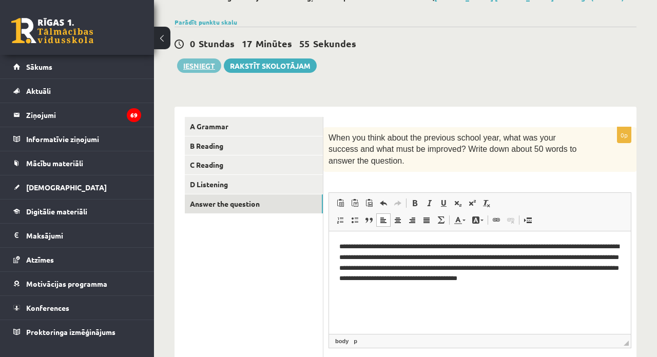
click at [202, 65] on button "Iesniegt" at bounding box center [199, 66] width 44 height 14
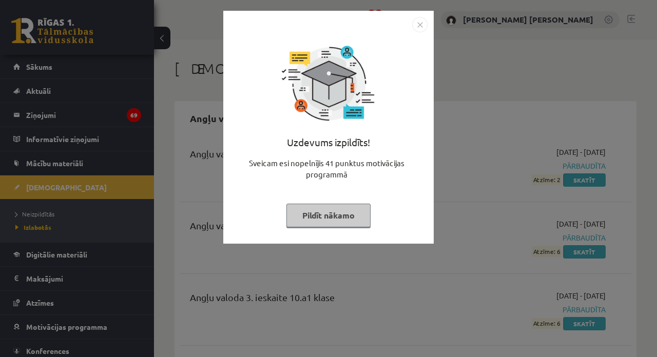
click at [423, 28] on img "Close" at bounding box center [419, 24] width 15 height 15
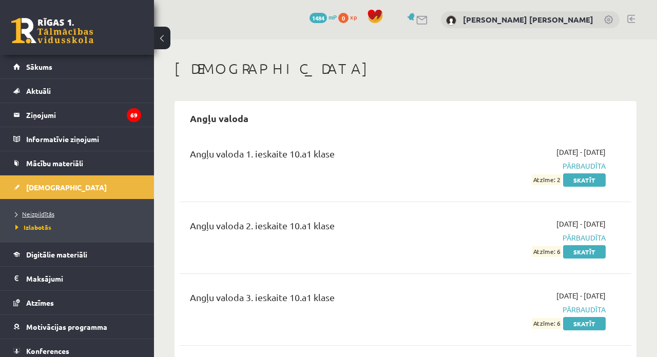
click at [36, 216] on span "Neizpildītās" at bounding box center [34, 214] width 39 height 8
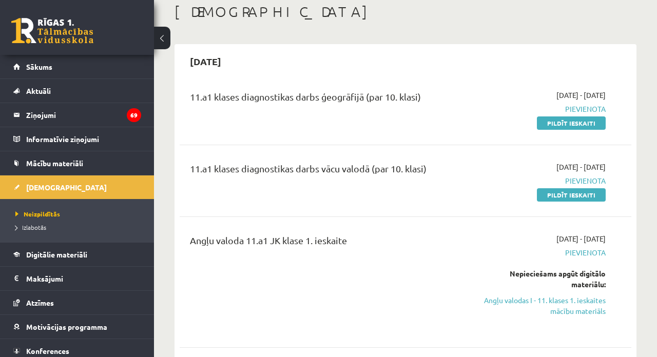
scroll to position [49, 0]
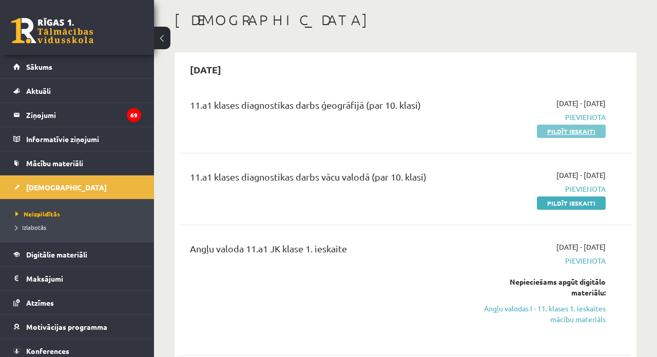
click at [548, 131] on link "Pildīt ieskaiti" at bounding box center [571, 131] width 69 height 13
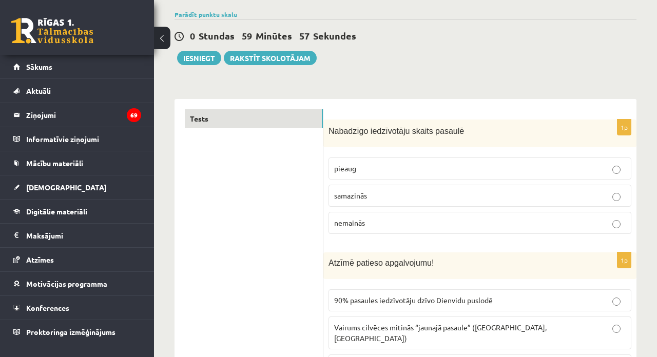
scroll to position [76, 0]
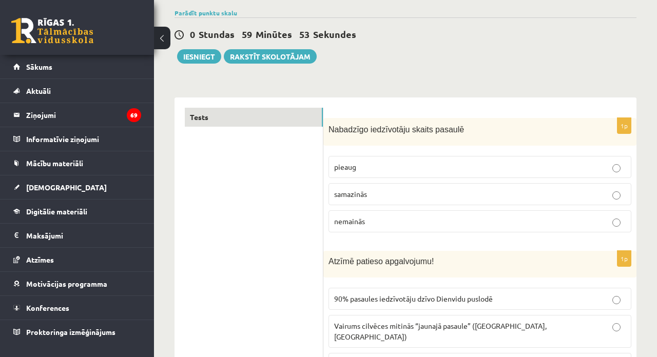
click at [402, 176] on label "pieaug" at bounding box center [479, 167] width 303 height 22
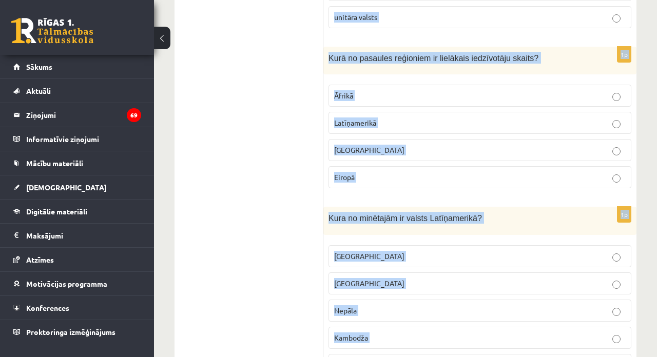
scroll to position [4928, 0]
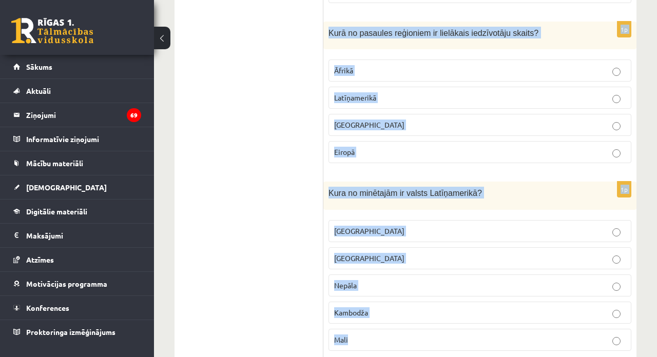
drag, startPoint x: 329, startPoint y: 127, endPoint x: 371, endPoint y: 357, distance: 233.2
copy form "Nabadzīgo iedzīvotāju skaits pasaulē pieaug samazinās nemainās 1p Atzīmē paties…"
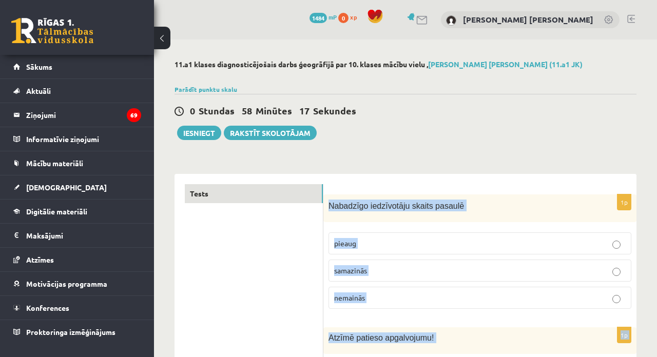
scroll to position [0, 0]
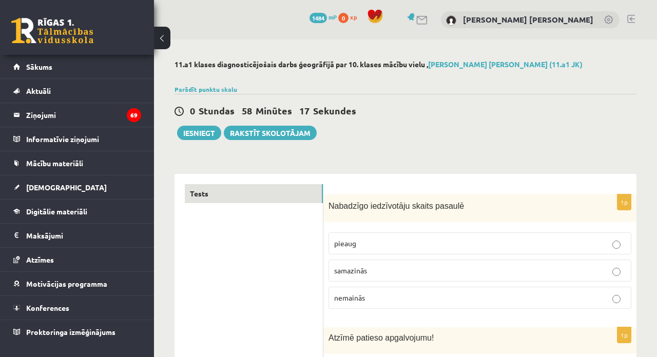
click at [383, 140] on div "0 Stundas 58 Minūtes 17 Sekundes Ieskaite saglabāta! Iesniegt Rakstīt skolotājam" at bounding box center [405, 117] width 462 height 46
click at [372, 275] on p "samazinās" at bounding box center [480, 270] width 292 height 11
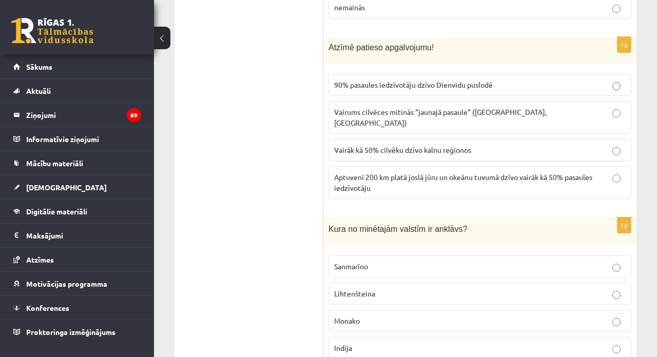
scroll to position [291, 0]
click at [370, 172] on span "Aptuveni 200 km platā joslā jūru un okeānu tuvumā dzīvo vairāk kā 50% pasaules …" at bounding box center [463, 182] width 258 height 20
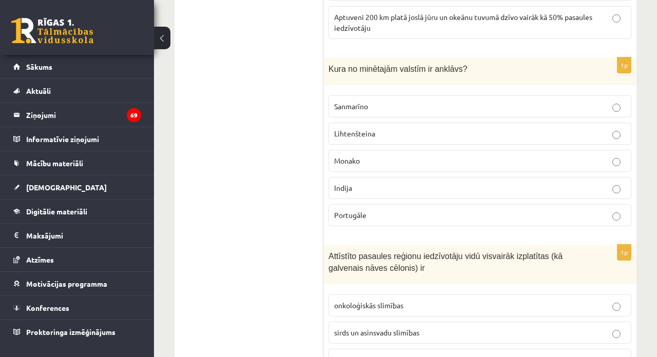
scroll to position [451, 0]
click at [352, 101] on span "Sanmarīno" at bounding box center [351, 105] width 34 height 9
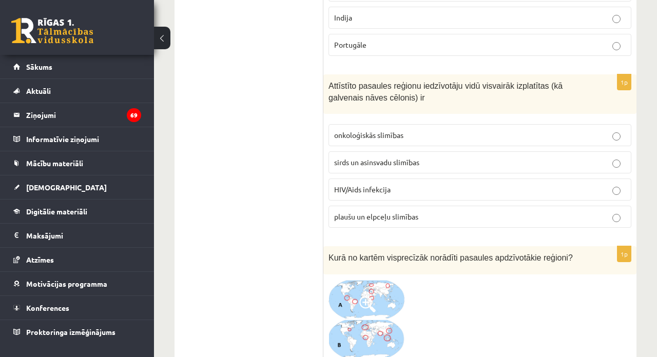
scroll to position [630, 0]
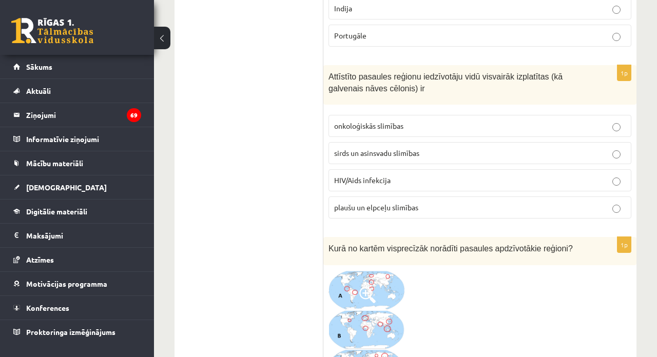
click at [348, 203] on span "plaušu un elpceļu slimības" at bounding box center [376, 207] width 84 height 9
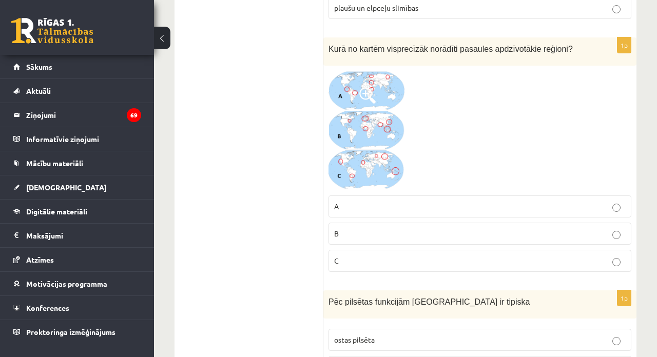
scroll to position [830, 0]
click at [368, 87] on span at bounding box center [367, 95] width 16 height 16
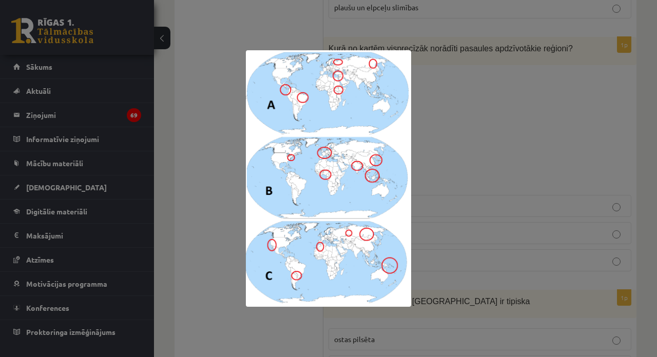
click at [438, 117] on div at bounding box center [328, 178] width 657 height 357
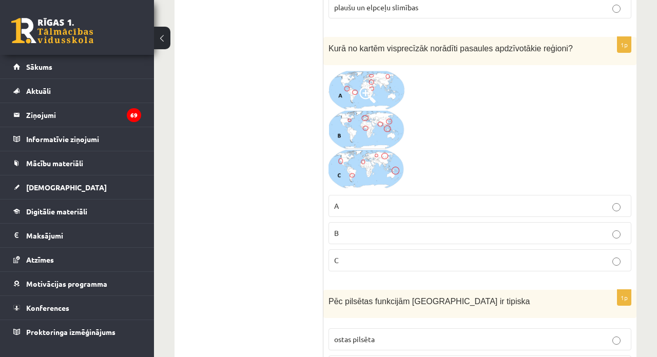
click at [391, 201] on p "A" at bounding box center [480, 206] width 292 height 11
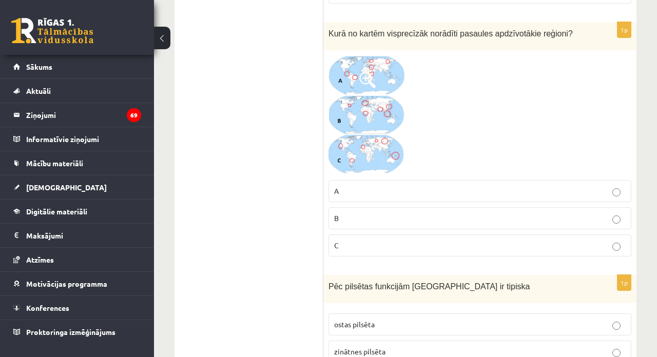
scroll to position [830, 0]
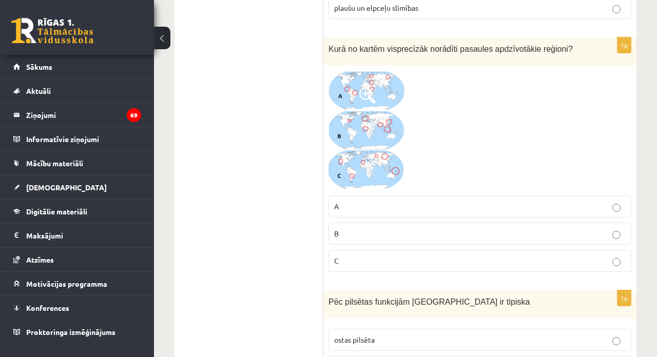
click at [362, 87] on span at bounding box center [367, 95] width 16 height 16
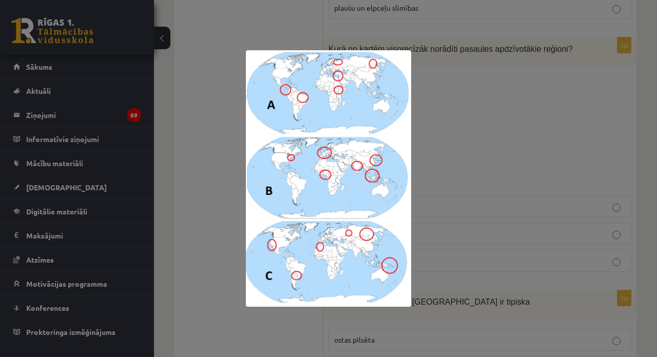
click at [434, 98] on div at bounding box center [328, 178] width 657 height 357
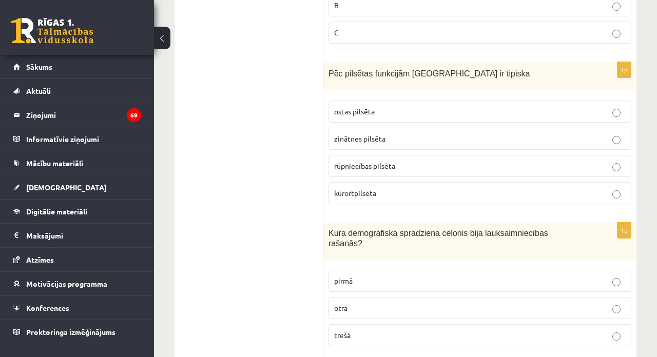
scroll to position [1067, 0]
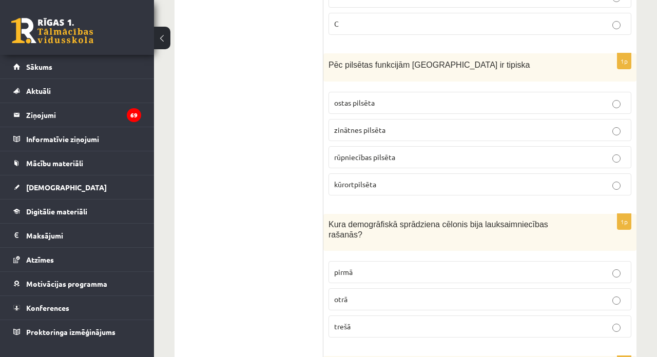
click at [358, 180] on span "kūrortpilsēta" at bounding box center [355, 184] width 42 height 9
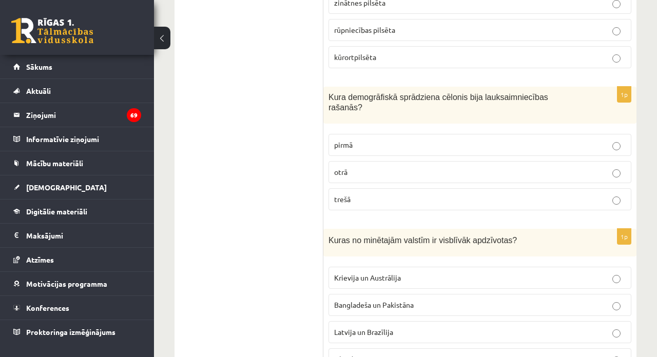
scroll to position [1202, 0]
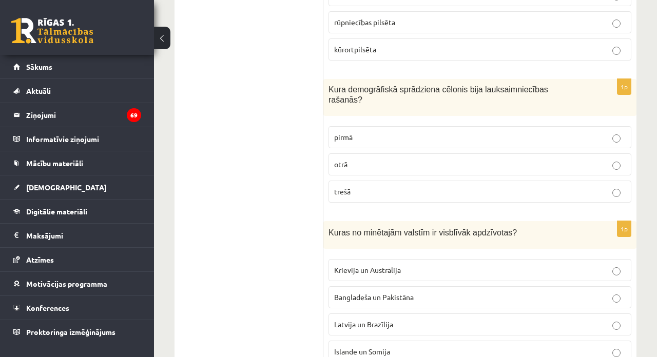
click at [356, 132] on label "pirmā" at bounding box center [479, 137] width 303 height 22
click at [353, 293] on span "Bangladeša un Pakistāna" at bounding box center [374, 297] width 80 height 9
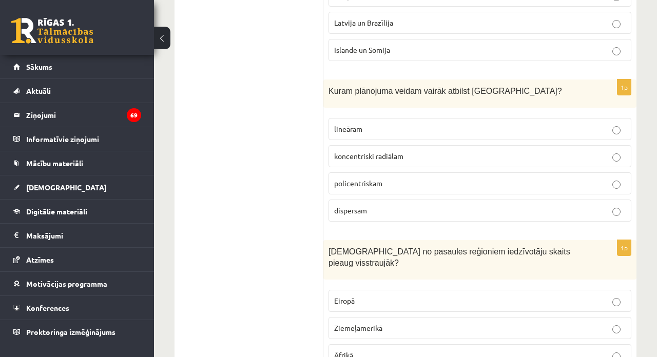
scroll to position [1510, 0]
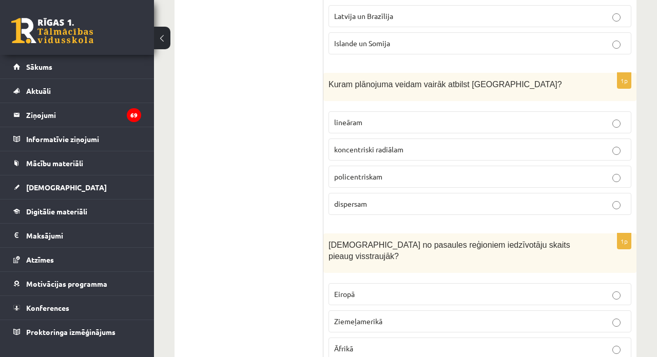
click at [432, 143] on label "koncentriski radiālam" at bounding box center [479, 150] width 303 height 22
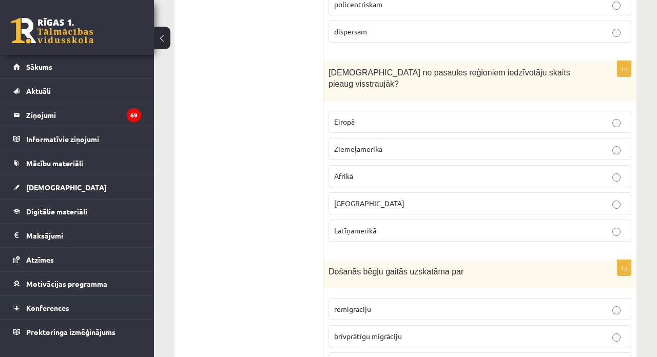
scroll to position [1687, 0]
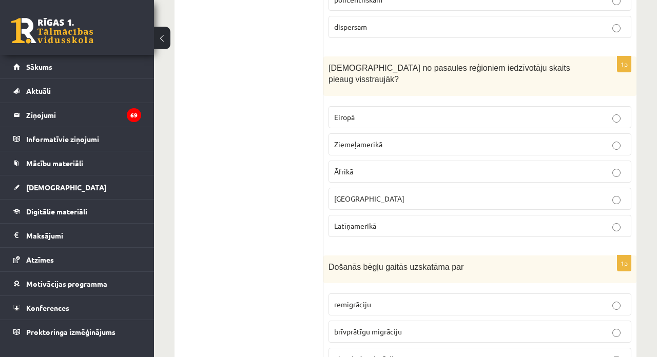
click at [405, 112] on p "Eiropā" at bounding box center [480, 117] width 292 height 11
click at [382, 166] on p "Āfrikā" at bounding box center [480, 171] width 292 height 11
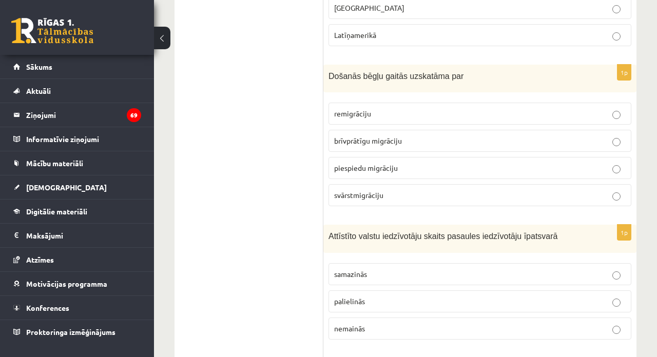
scroll to position [1880, 0]
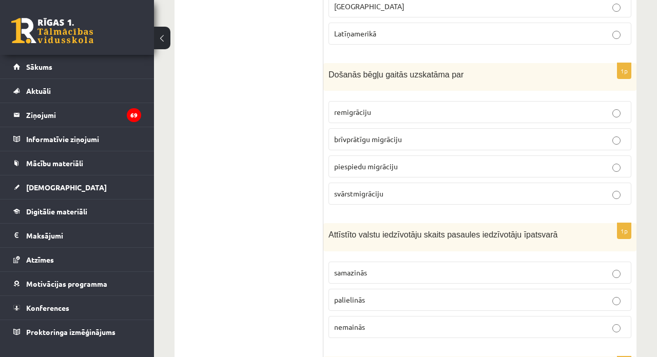
click at [360, 101] on label "remigrāciju" at bounding box center [479, 112] width 303 height 22
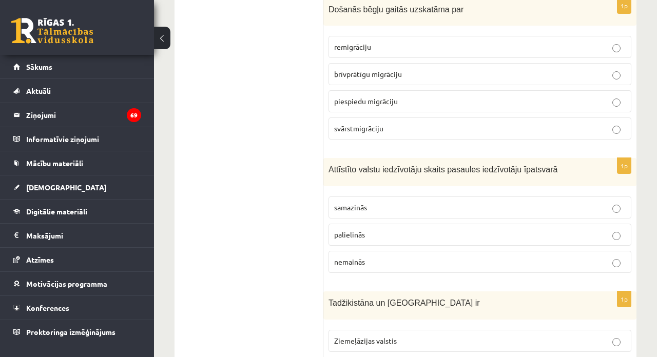
scroll to position [1949, 0]
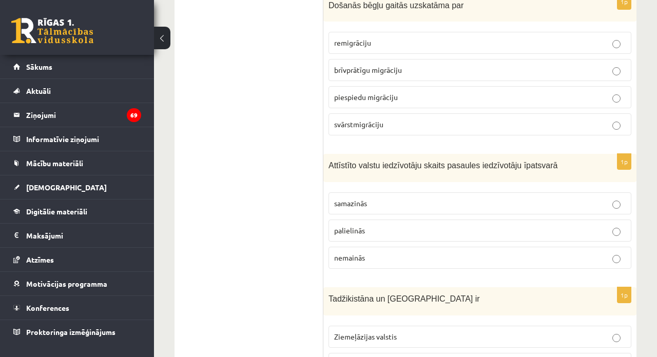
click at [366, 86] on label "piespiedu migrāciju" at bounding box center [479, 97] width 303 height 22
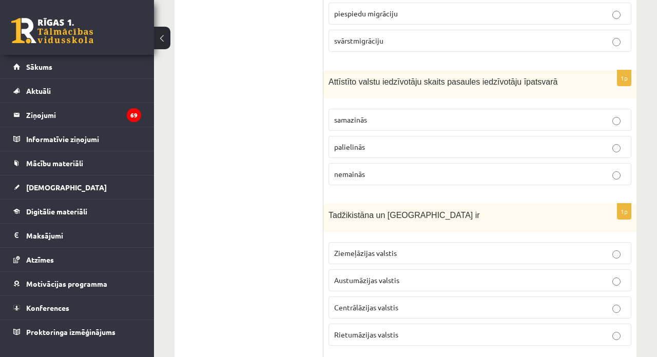
scroll to position [2035, 0]
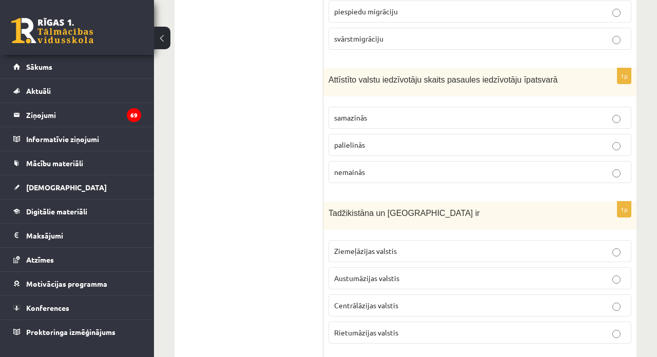
click at [363, 167] on span "nemainās" at bounding box center [349, 171] width 31 height 9
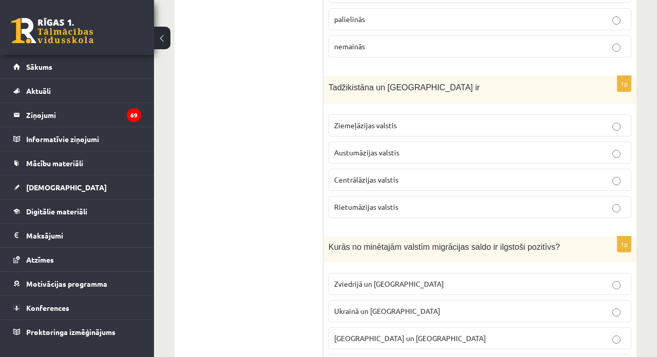
scroll to position [2162, 0]
click at [348, 201] on span "Rietumāzijas valstis" at bounding box center [366, 205] width 64 height 9
click at [348, 168] on label "Centrālāzijas valstis" at bounding box center [479, 179] width 303 height 22
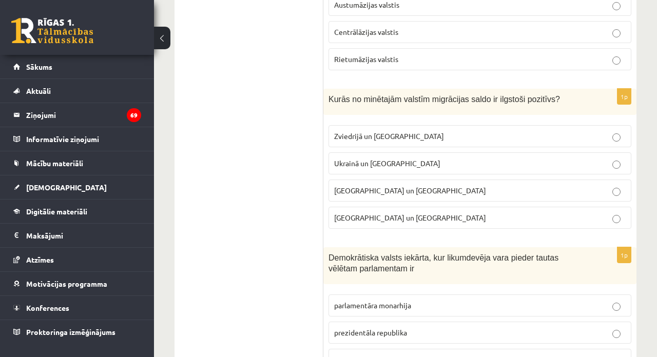
scroll to position [2309, 0]
click at [379, 124] on label "Zviedrijā un ASV" at bounding box center [479, 135] width 303 height 22
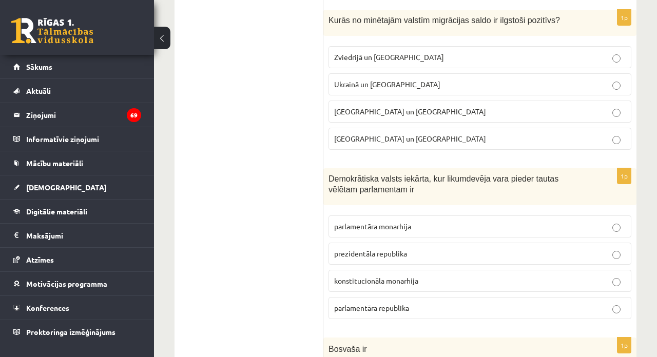
scroll to position [2391, 0]
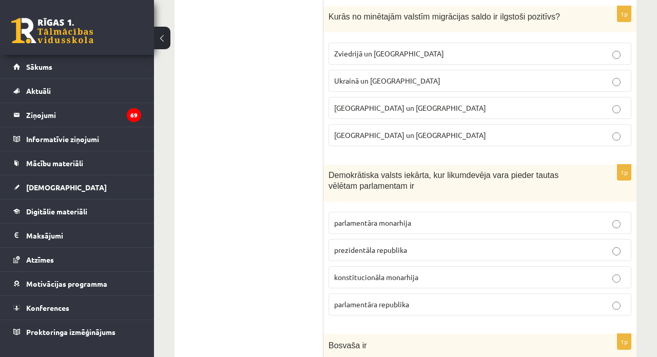
click at [335, 300] on span "parlamentāra republika" at bounding box center [371, 304] width 75 height 9
click at [348, 212] on label "parlamentāra monarhija" at bounding box center [479, 223] width 303 height 22
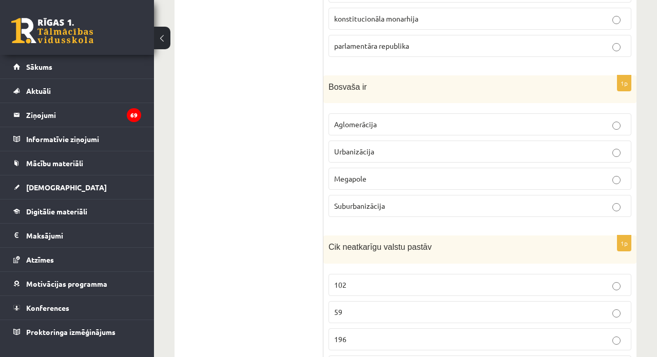
scroll to position [2653, 0]
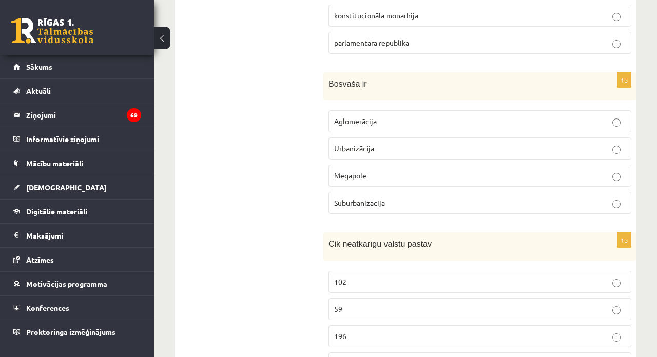
click at [394, 143] on p "Urbanizācija" at bounding box center [480, 148] width 292 height 11
click at [349, 110] on label "Aglomerācija" at bounding box center [479, 121] width 303 height 22
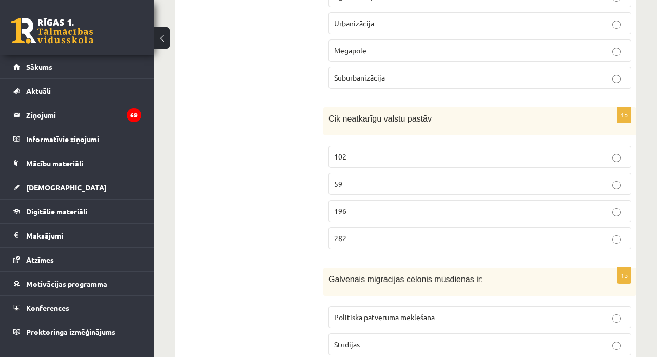
scroll to position [2779, 0]
click at [356, 145] on label "102" at bounding box center [479, 156] width 303 height 22
click at [351, 205] on p "196" at bounding box center [480, 210] width 292 height 11
click at [358, 150] on p "102" at bounding box center [480, 155] width 292 height 11
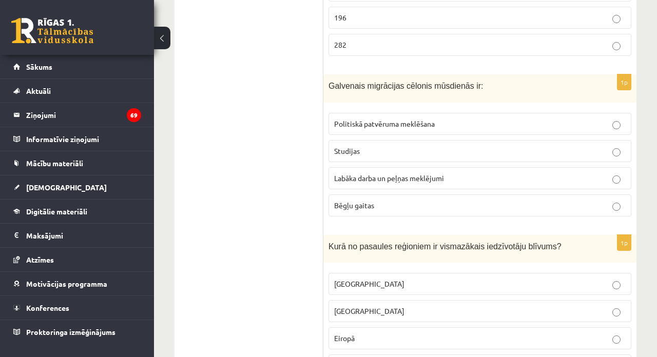
scroll to position [2972, 0]
click at [389, 173] on span "Labāka darba un peļņas meklējumi" at bounding box center [389, 177] width 110 height 9
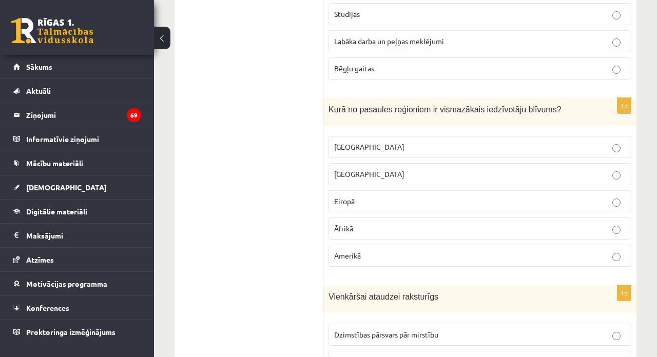
scroll to position [3112, 0]
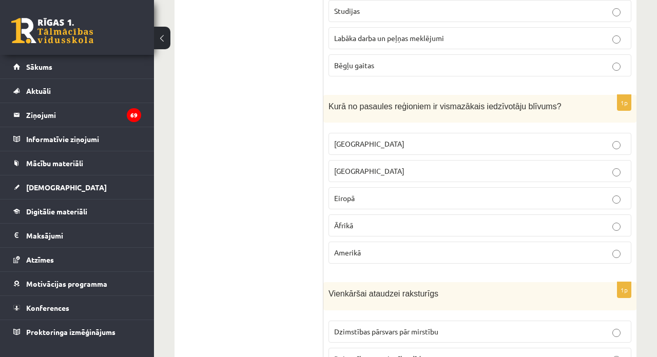
click at [351, 139] on span "Austrālijā" at bounding box center [369, 143] width 70 height 9
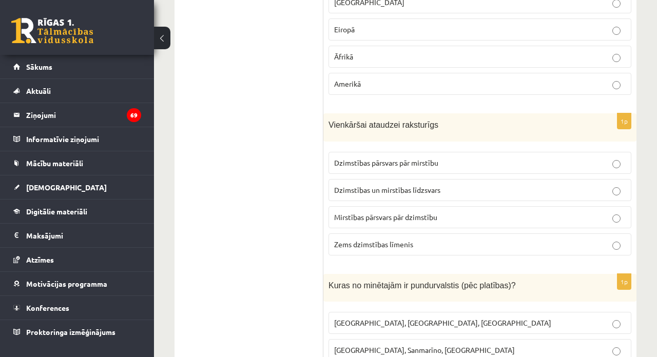
scroll to position [3282, 0]
click at [368, 184] on span "Dzimstības un mirstības līdzsvars" at bounding box center [387, 188] width 106 height 9
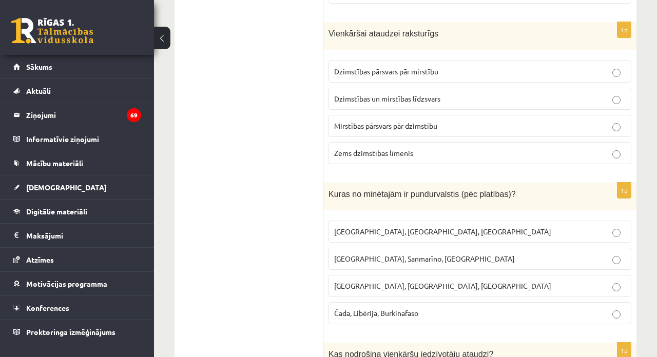
scroll to position [3375, 0]
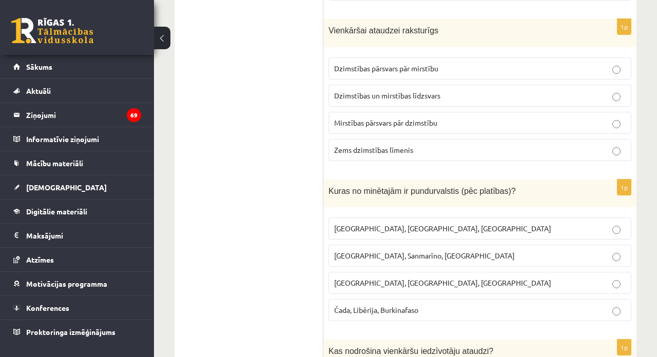
click at [348, 250] on p "Monako, Sanmarīno, Luksemburga" at bounding box center [480, 255] width 292 height 11
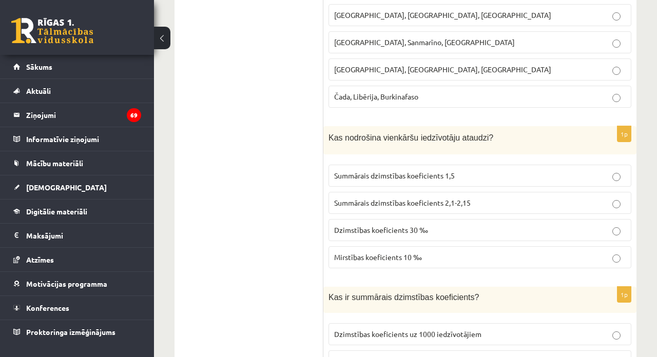
scroll to position [3589, 0]
click at [382, 197] on p "Summārais dzimstības koeficients 2,1-2,15" at bounding box center [480, 202] width 292 height 11
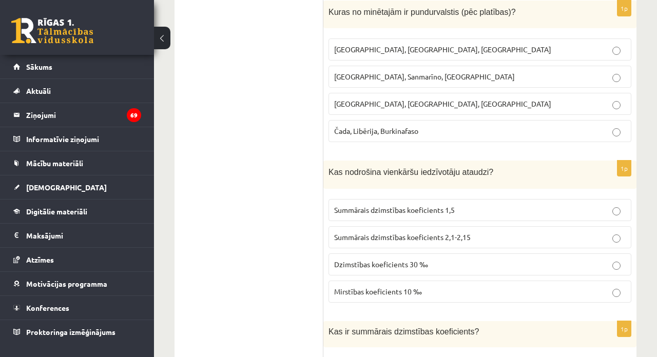
scroll to position [3559, 0]
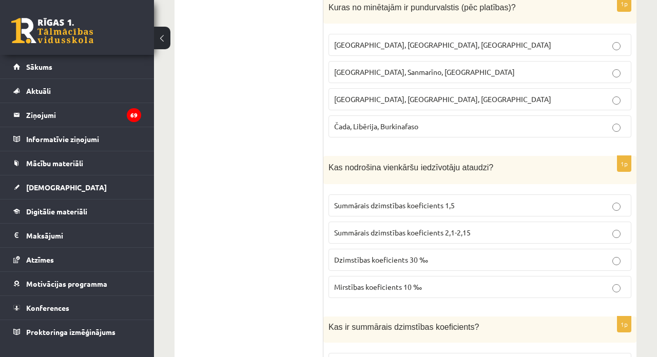
click at [383, 255] on span "Dzimstības koeficients 30 ‰" at bounding box center [381, 259] width 94 height 9
click at [395, 222] on label "Summārais dzimstības koeficients 2,1-2,15" at bounding box center [479, 233] width 303 height 22
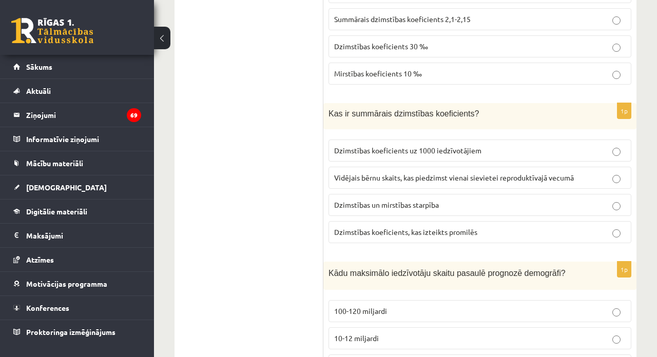
scroll to position [3769, 0]
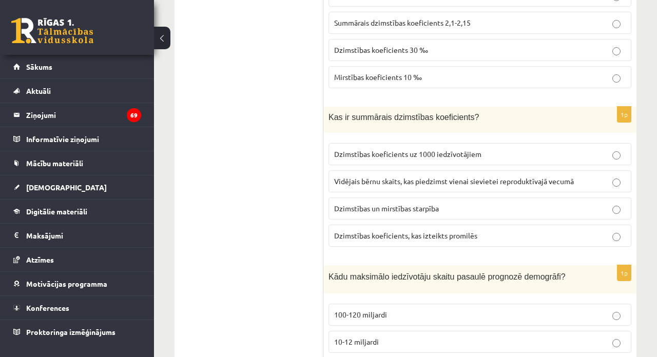
click at [398, 230] on p "Dzimstības koeficients, kas izteikts promilēs" at bounding box center [480, 235] width 292 height 11
click at [450, 149] on span "Dzimstības koeficients uz 1000 iedzīvotājiem" at bounding box center [407, 153] width 147 height 9
click at [355, 177] on span "Vidējais bērnu skaits, kas piedzimst vienai sievietei reproduktīvajā vecumā" at bounding box center [454, 181] width 240 height 9
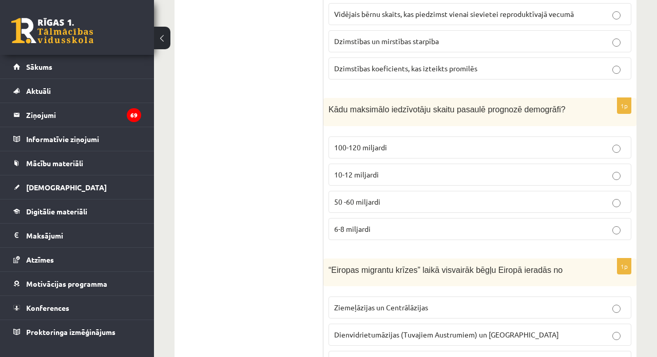
scroll to position [3938, 0]
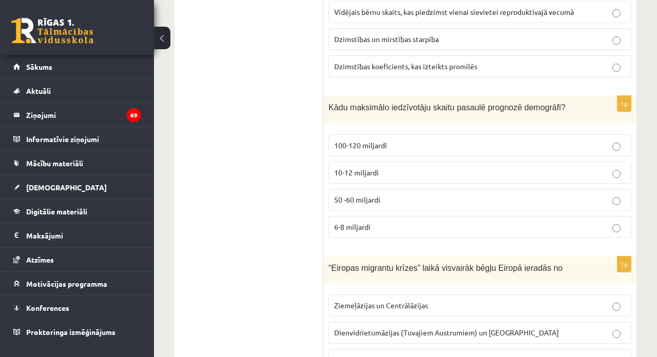
click at [360, 195] on span "50 -60 miljardi" at bounding box center [357, 199] width 46 height 9
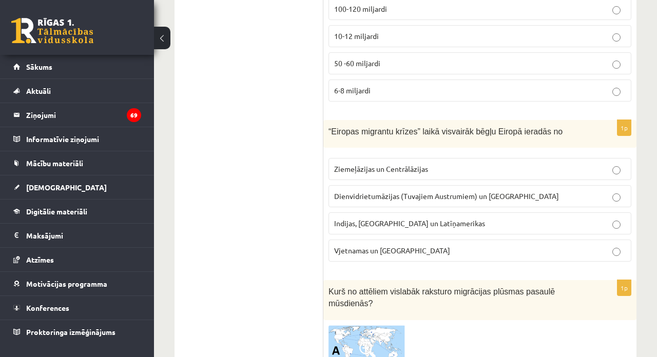
scroll to position [4075, 0]
click at [357, 218] on span "Indijas, Pakistānas un Latīņamerikas" at bounding box center [409, 222] width 151 height 9
click at [376, 191] on span "Dienvidrietumāzijas (Tuvajiem Austrumiem) un Āfrikas" at bounding box center [446, 195] width 225 height 9
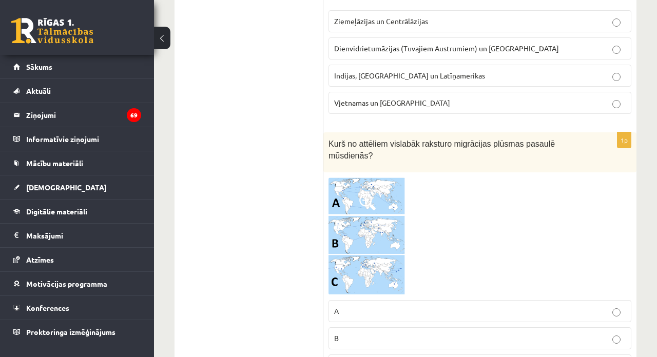
scroll to position [4222, 0]
click at [419, 71] on span "Indijas, Pakistānas un Latīņamerikas" at bounding box center [409, 75] width 151 height 9
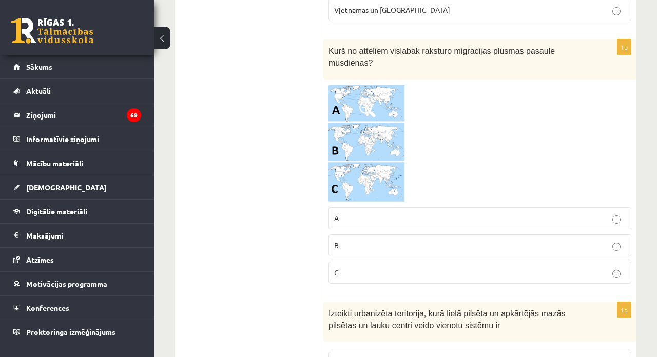
scroll to position [4316, 0]
click at [381, 107] on img at bounding box center [366, 143] width 77 height 118
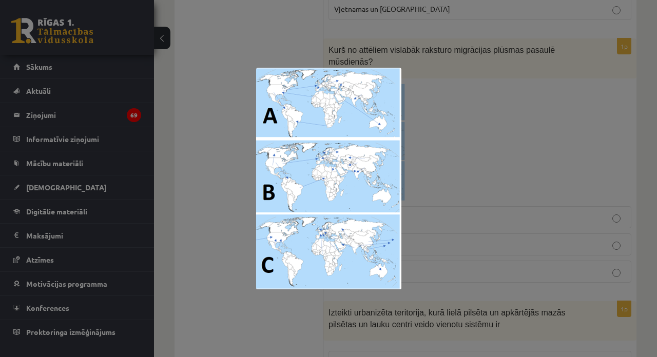
click at [428, 113] on div at bounding box center [328, 178] width 657 height 357
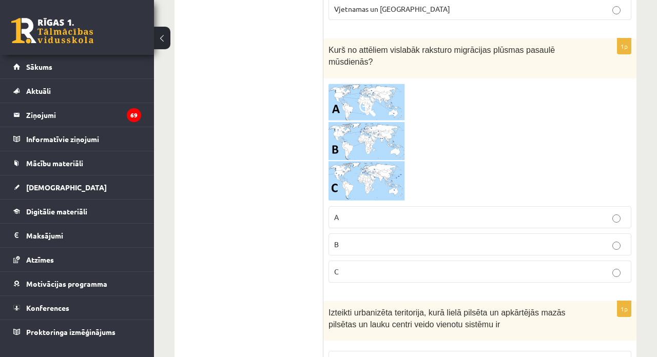
click at [367, 226] on fieldset "A B C" at bounding box center [479, 243] width 303 height 85
click at [368, 234] on label "B" at bounding box center [479, 245] width 303 height 22
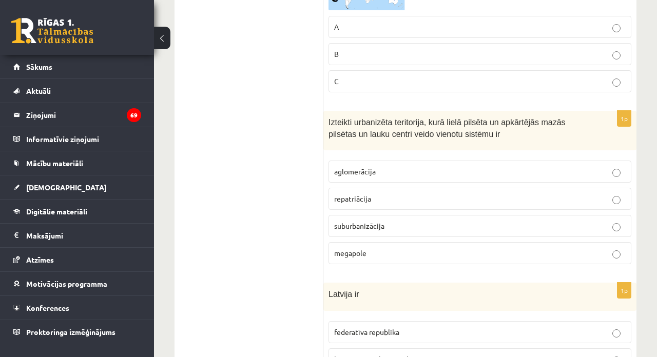
scroll to position [4516, 0]
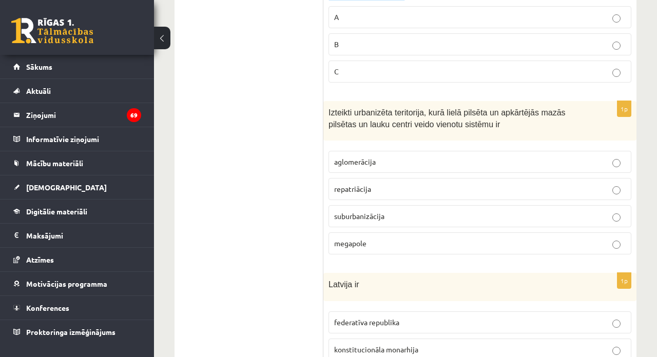
click at [378, 184] on p "repatriācija" at bounding box center [480, 189] width 292 height 11
click at [347, 157] on span "aglomerācija" at bounding box center [355, 161] width 42 height 9
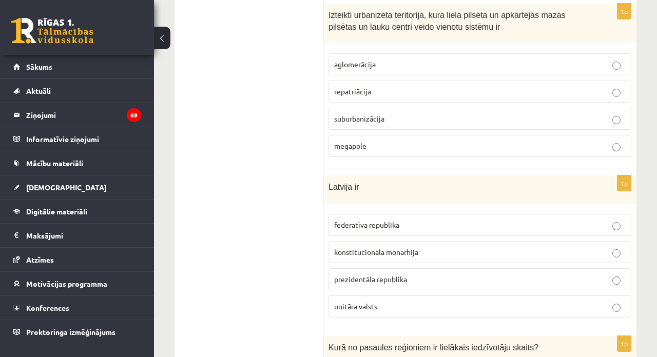
scroll to position [4616, 0]
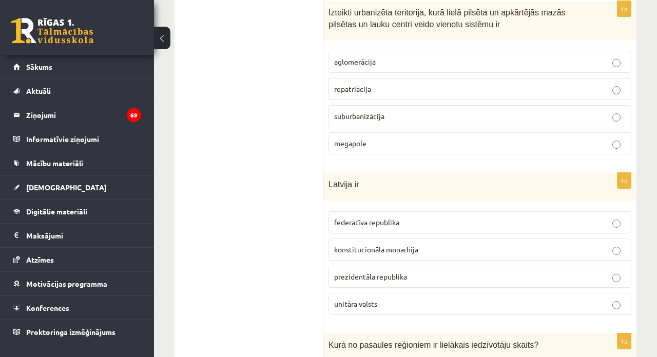
click at [346, 299] on span "unitāra valsts" at bounding box center [355, 303] width 43 height 9
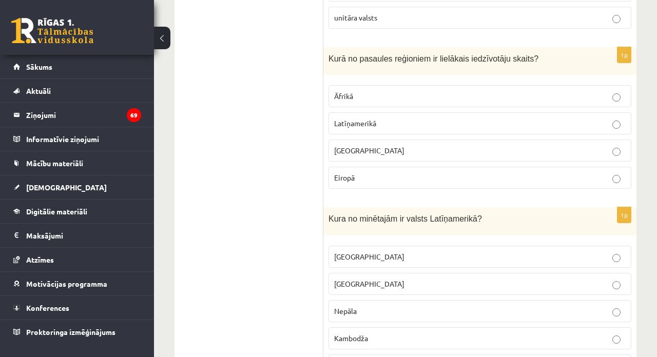
scroll to position [4904, 0]
click at [361, 250] on p "Meksika" at bounding box center [480, 255] width 292 height 11
click at [382, 171] on p "Eiropā" at bounding box center [480, 176] width 292 height 11
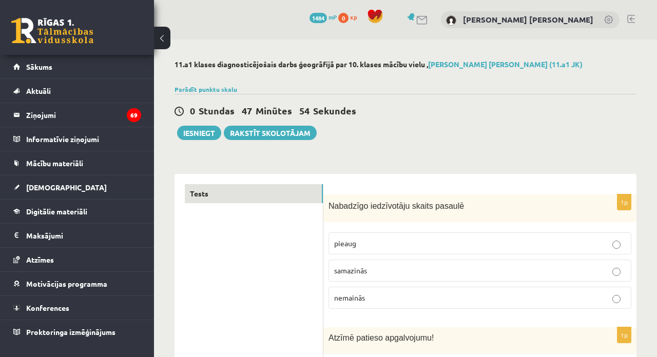
scroll to position [0, 0]
click at [483, 119] on div "0 Stundas 29 Minūtes 44 Sekundes Ieskaite saglabāta! Iesniegt Rakstīt skolotājam" at bounding box center [405, 117] width 462 height 46
click at [193, 129] on button "Iesniegt" at bounding box center [199, 133] width 44 height 14
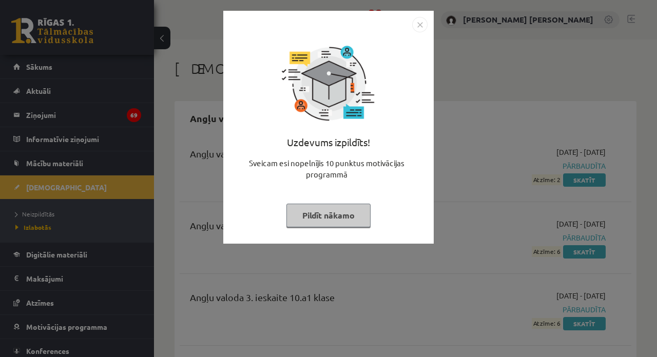
click at [421, 26] on img "Close" at bounding box center [419, 24] width 15 height 15
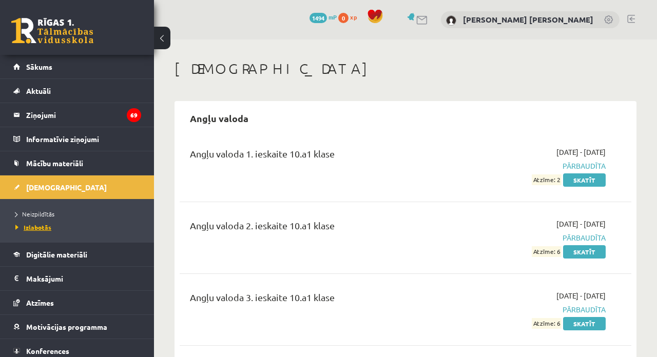
click at [41, 228] on span "Izlabotās" at bounding box center [33, 227] width 36 height 8
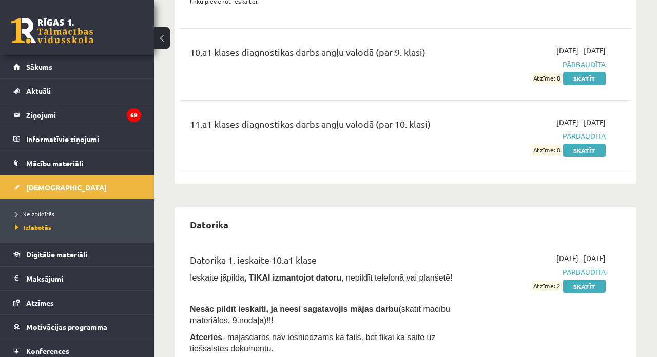
scroll to position [532, 0]
click at [568, 144] on link "Skatīt" at bounding box center [584, 150] width 43 height 13
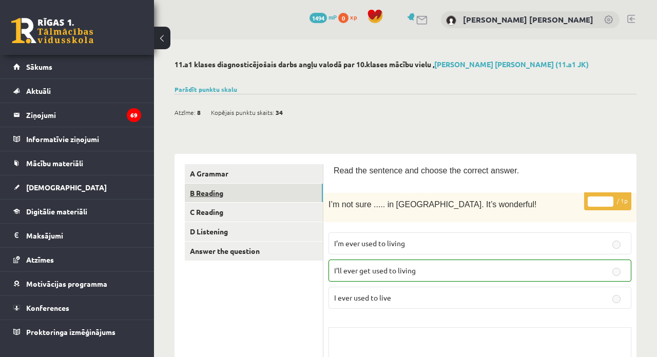
click at [291, 195] on link "B Reading" at bounding box center [254, 193] width 138 height 19
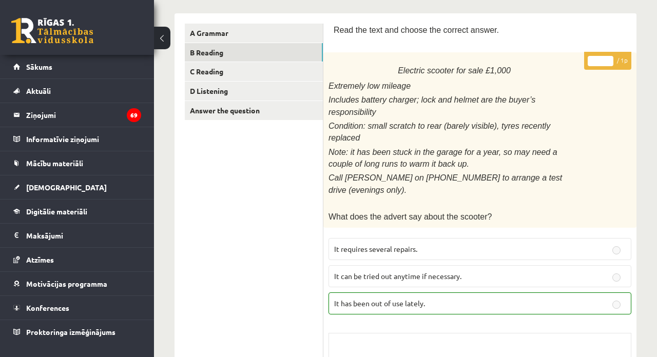
scroll to position [140, 0]
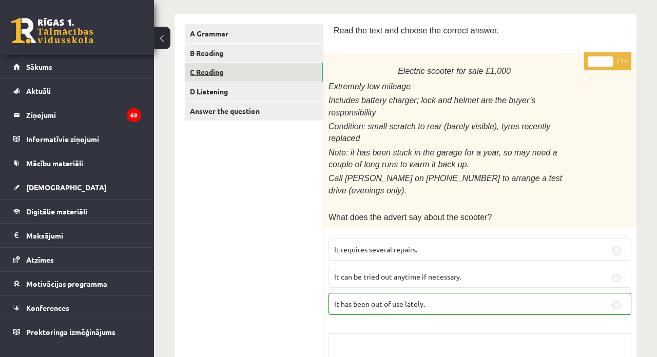
click at [300, 69] on link "C Reading" at bounding box center [254, 72] width 138 height 19
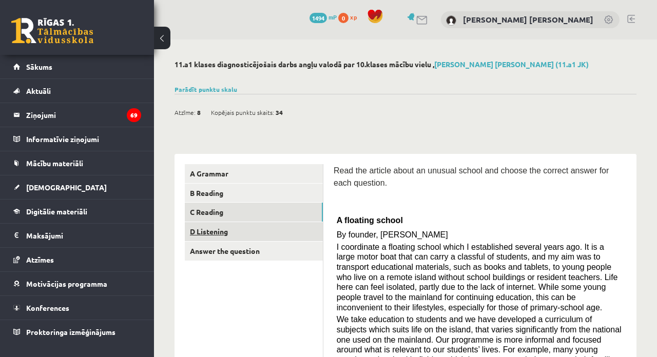
scroll to position [0, 0]
click at [271, 231] on link "D Listening" at bounding box center [254, 231] width 138 height 19
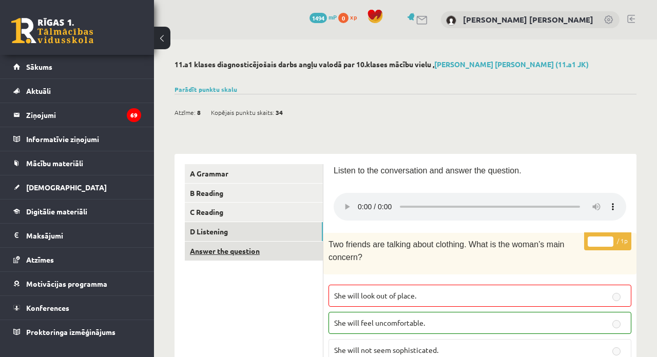
click at [244, 251] on link "Answer the question" at bounding box center [254, 251] width 138 height 19
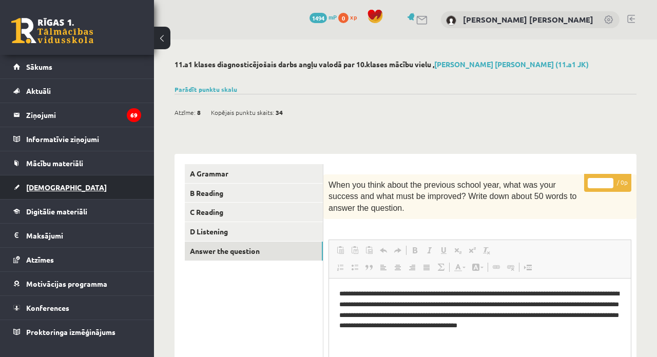
click at [70, 194] on link "[DEMOGRAPHIC_DATA]" at bounding box center [77, 188] width 128 height 24
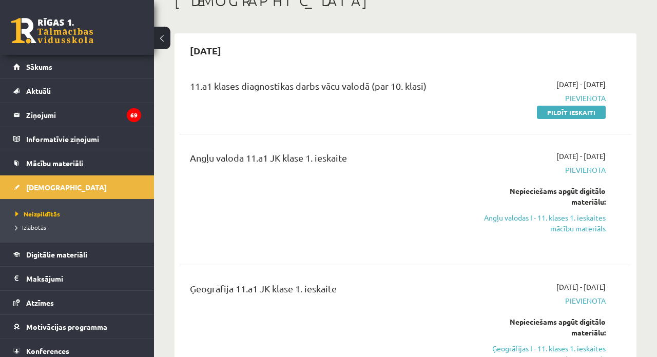
scroll to position [70, 0]
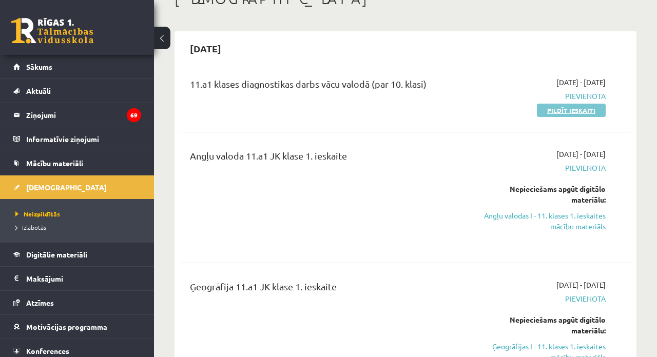
click at [555, 113] on link "Pildīt ieskaiti" at bounding box center [571, 110] width 69 height 13
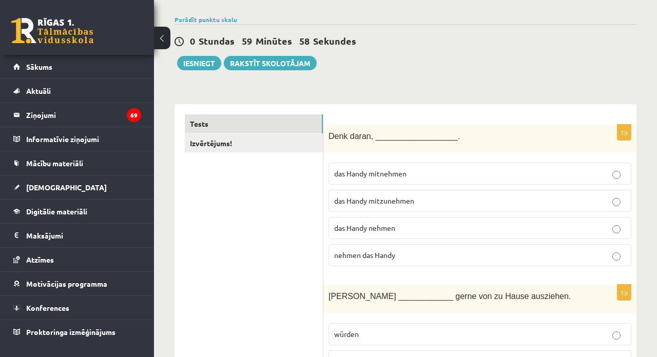
scroll to position [78, 0]
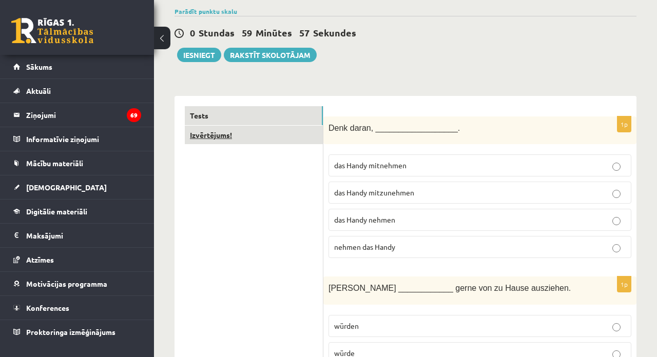
click at [301, 138] on link "Izvērtējums!" at bounding box center [254, 135] width 138 height 19
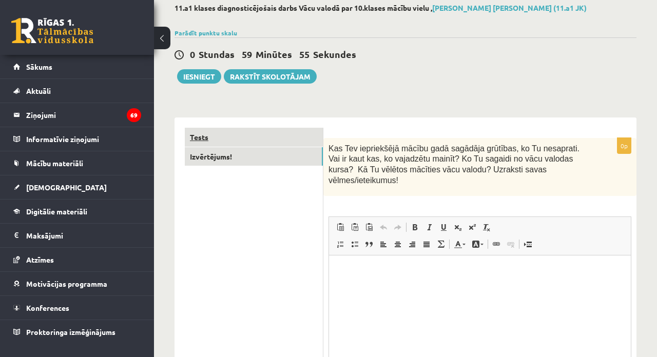
scroll to position [0, 0]
click at [302, 136] on link "Tests" at bounding box center [254, 137] width 138 height 19
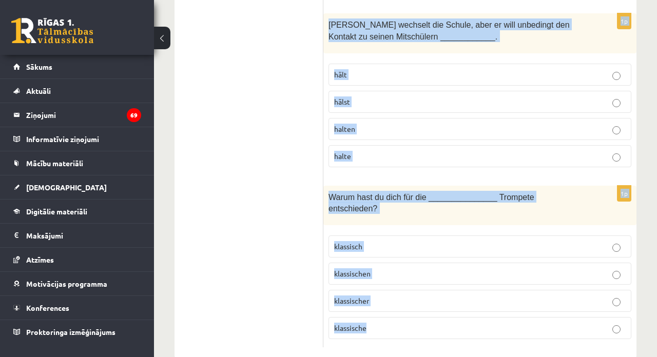
scroll to position [4657, 0]
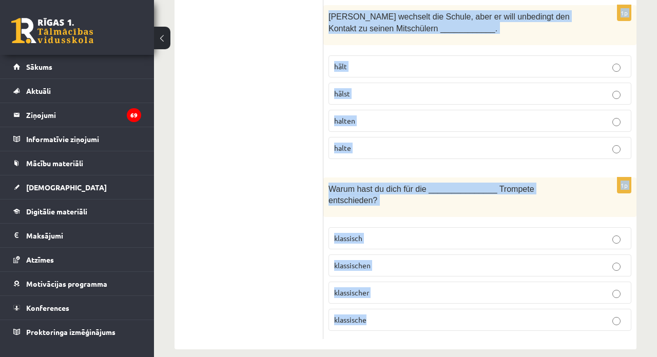
drag, startPoint x: 331, startPoint y: 152, endPoint x: 373, endPoint y: 357, distance: 209.1
copy form "Denk daran, __________________. das Handy mitnehmen das Handy mitzunehmen das H…"
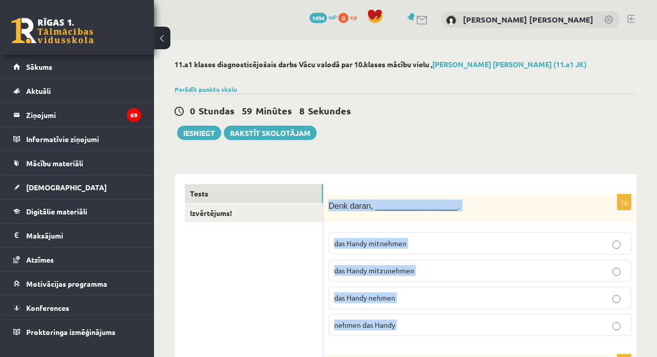
scroll to position [0, 0]
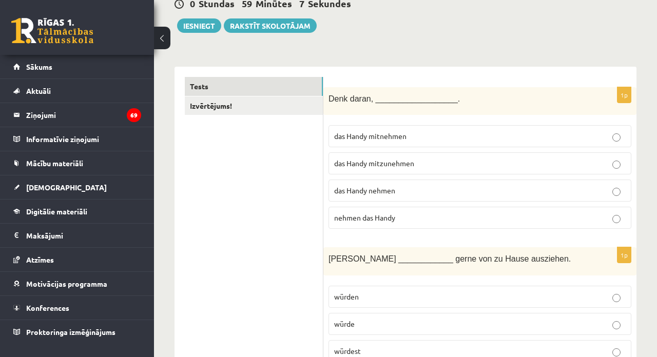
scroll to position [110, 0]
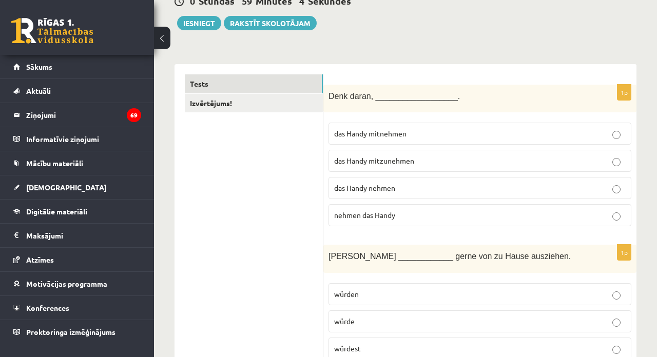
click at [337, 154] on label "das Handy mitzunehmen" at bounding box center [479, 161] width 303 height 22
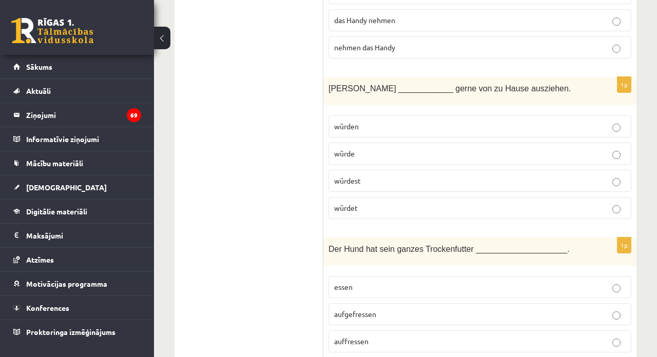
scroll to position [281, 0]
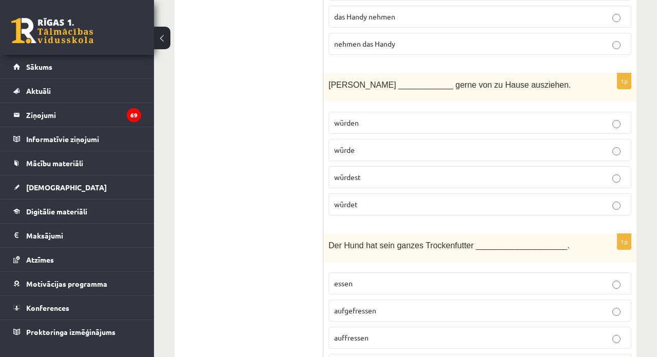
click at [353, 148] on span "würde" at bounding box center [344, 149] width 21 height 9
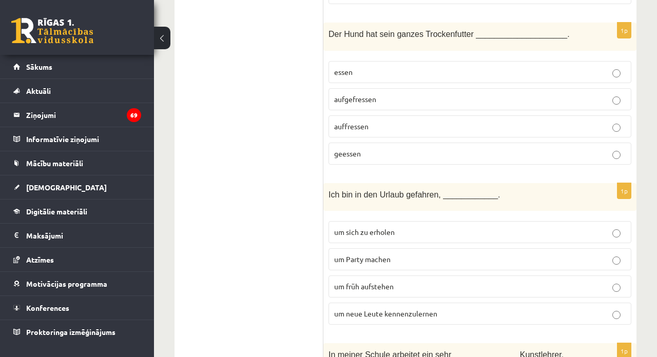
scroll to position [488, 0]
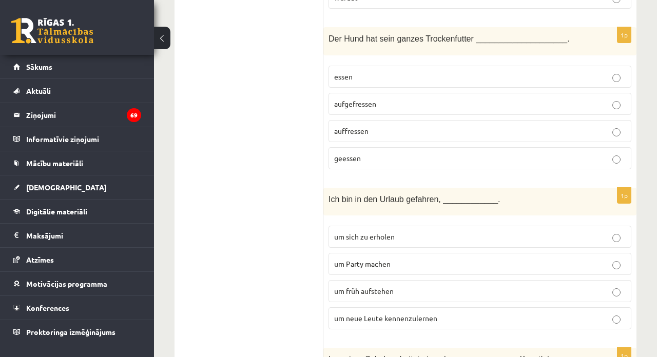
click at [375, 109] on label "aufgefressen" at bounding box center [479, 104] width 303 height 22
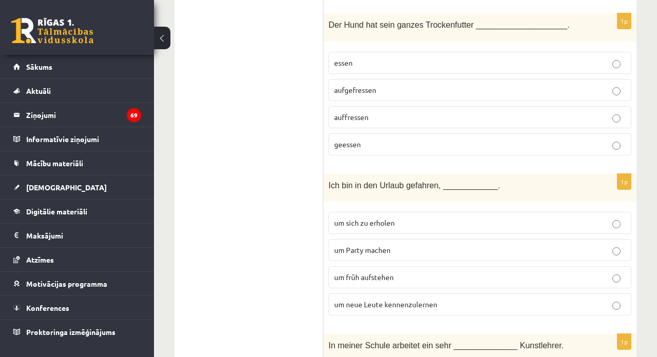
click at [371, 125] on label "auffressen" at bounding box center [479, 117] width 303 height 22
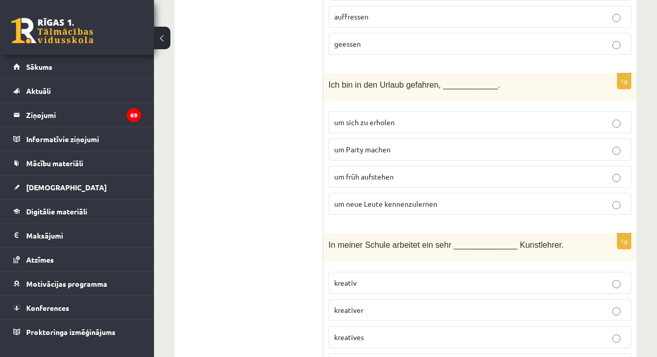
scroll to position [620, 0]
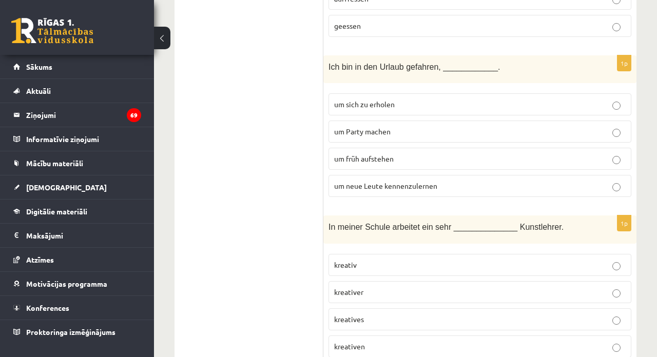
click at [364, 186] on span "um neue Leute kennenzulernen" at bounding box center [385, 185] width 103 height 9
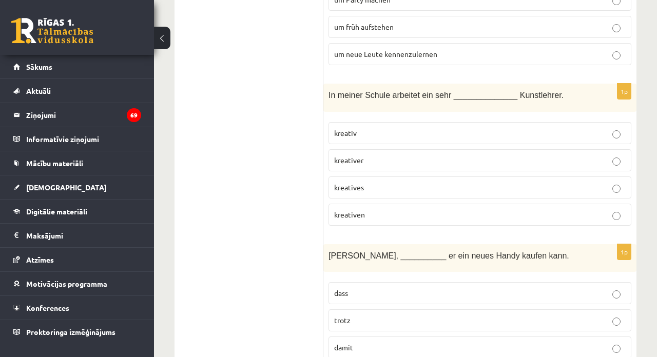
scroll to position [773, 0]
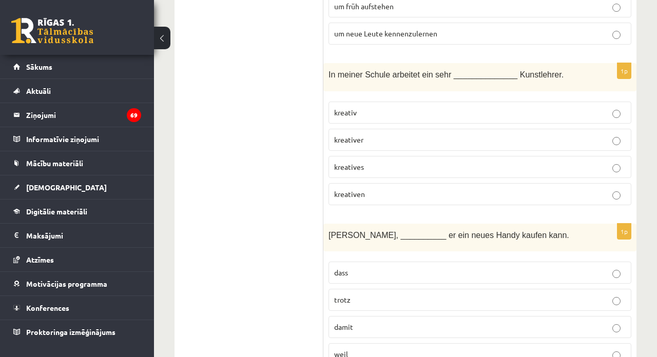
click at [372, 136] on p "kreativer" at bounding box center [480, 139] width 292 height 11
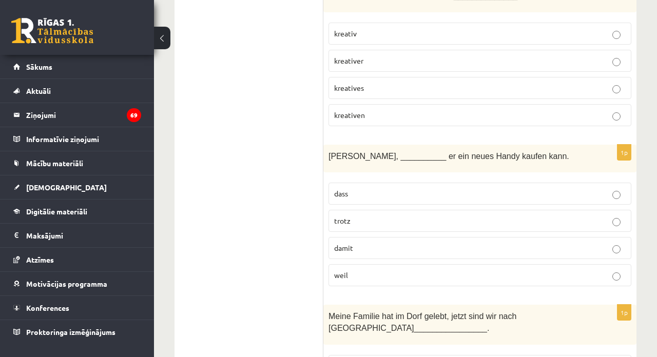
scroll to position [858, 0]
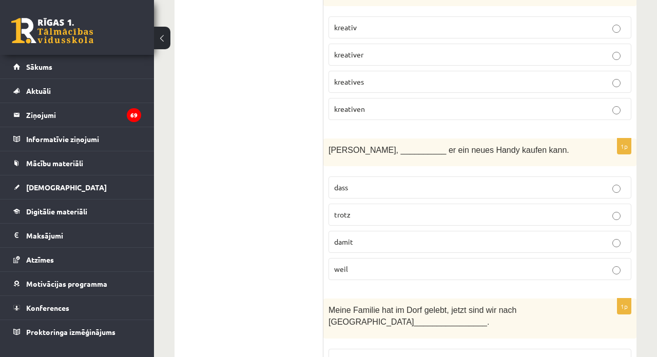
click at [343, 240] on span "damit" at bounding box center [343, 241] width 19 height 9
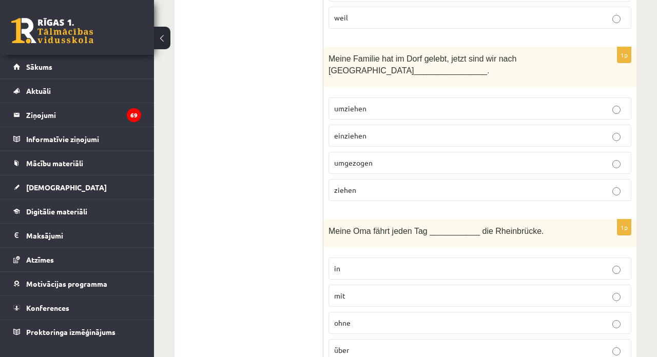
scroll to position [1112, 0]
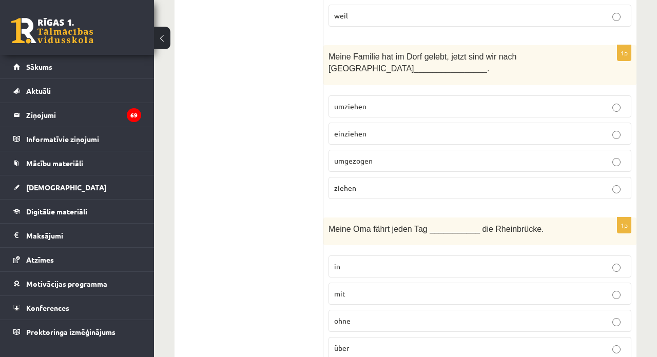
click at [343, 165] on label "umgezogen" at bounding box center [479, 161] width 303 height 22
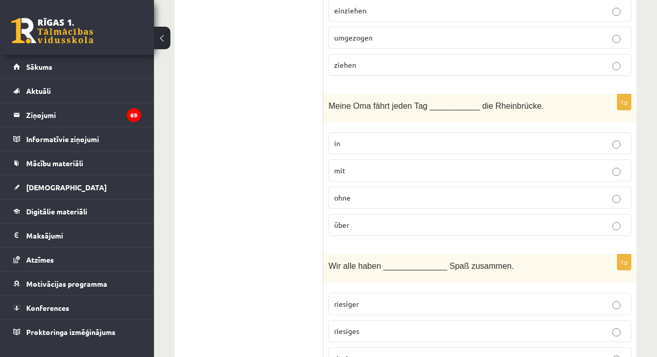
scroll to position [1254, 0]
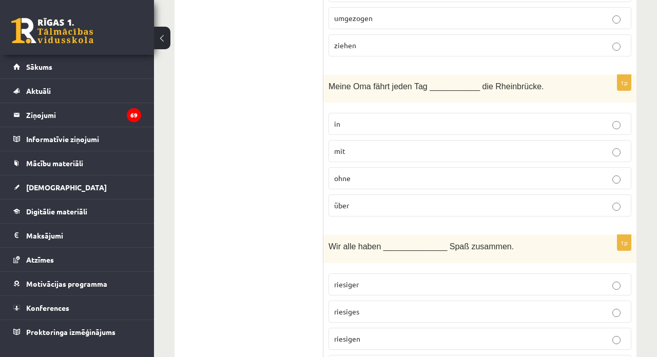
click at [350, 208] on p "über" at bounding box center [480, 205] width 292 height 11
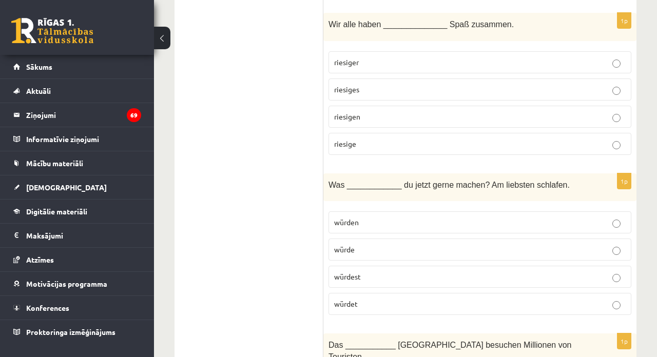
scroll to position [1474, 0]
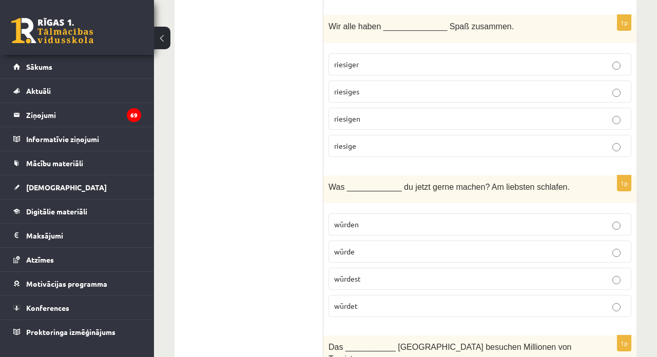
click at [354, 69] on label "riesiger" at bounding box center [479, 64] width 303 height 22
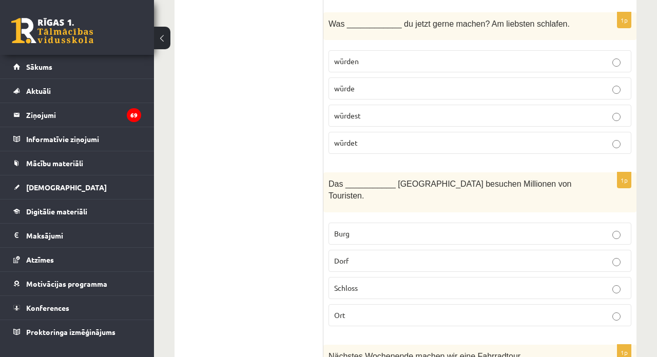
scroll to position [1639, 0]
click at [348, 139] on span "würdet" at bounding box center [346, 141] width 24 height 9
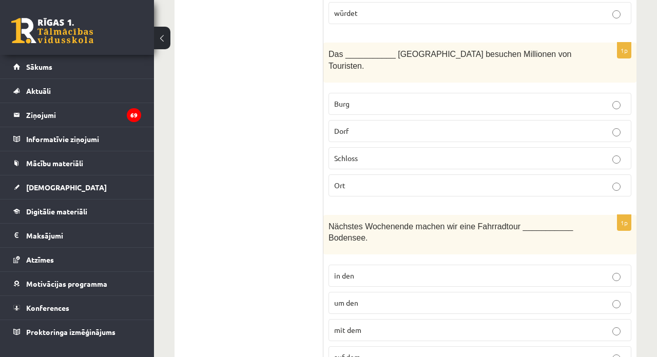
scroll to position [1776, 0]
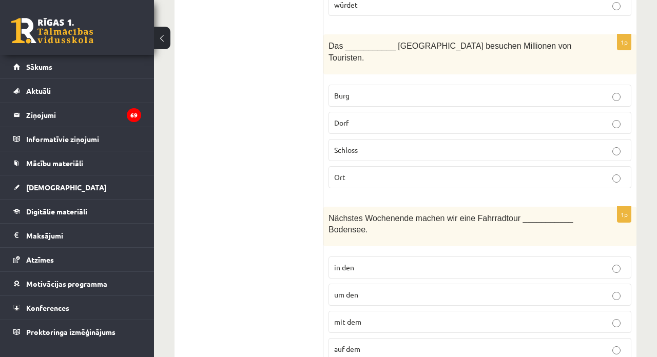
click at [344, 147] on span "Schloss" at bounding box center [346, 149] width 24 height 9
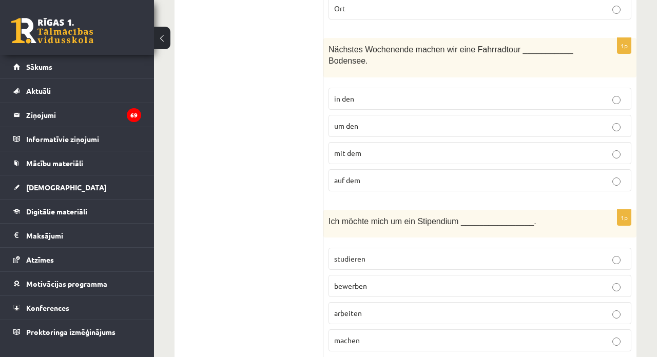
scroll to position [1947, 0]
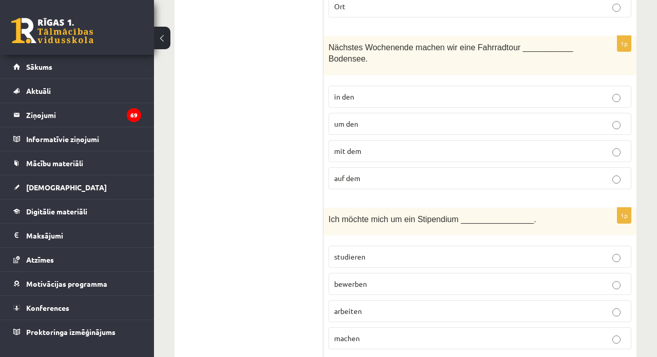
click at [379, 119] on p "um den" at bounding box center [480, 124] width 292 height 11
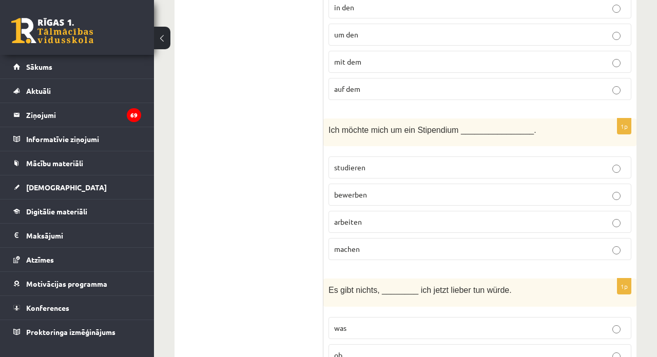
scroll to position [2049, 0]
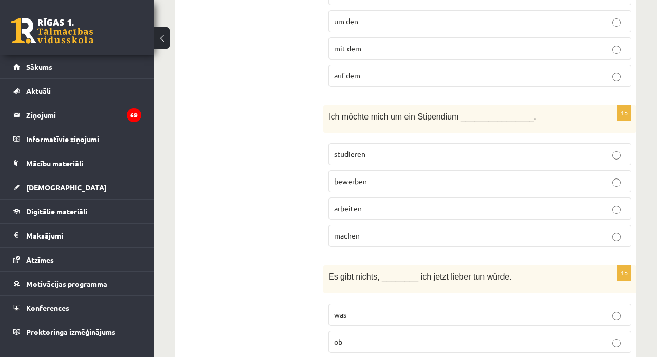
click at [364, 177] on span "bewerben" at bounding box center [350, 181] width 33 height 9
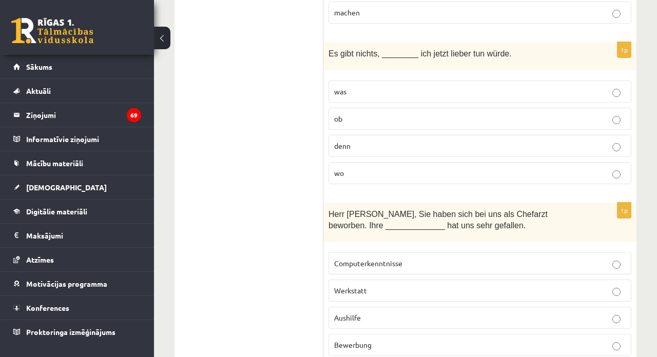
scroll to position [2280, 0]
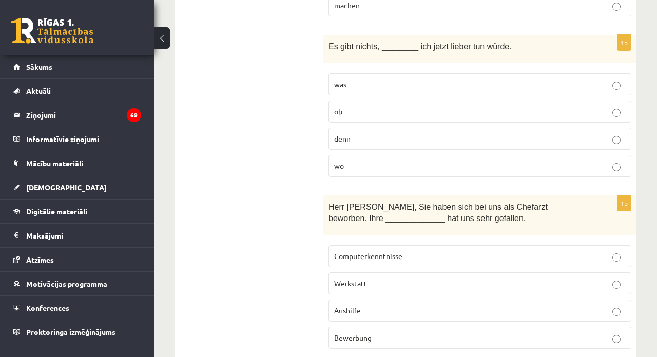
click at [379, 84] on p "was" at bounding box center [480, 84] width 292 height 11
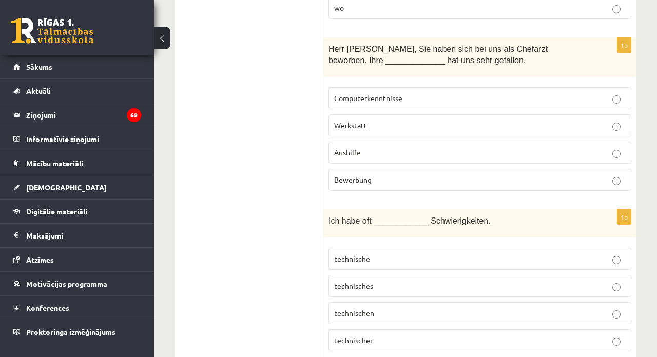
scroll to position [2438, 0]
click at [344, 179] on label "Bewerbung" at bounding box center [479, 179] width 303 height 22
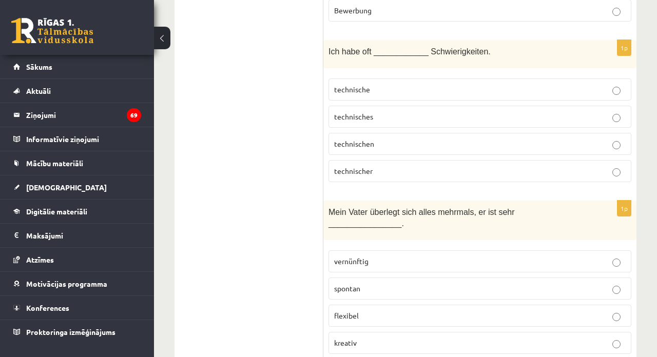
scroll to position [2609, 0]
click at [357, 140] on span "technischen" at bounding box center [354, 142] width 40 height 9
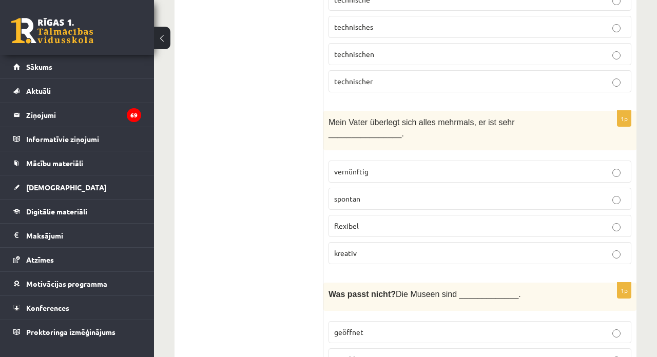
scroll to position [2703, 0]
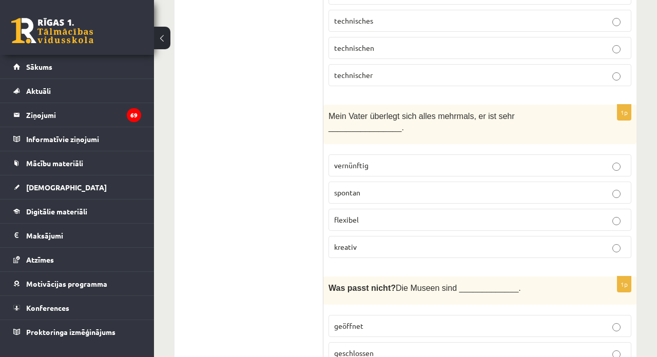
click at [358, 161] on span "vernünftig" at bounding box center [351, 165] width 34 height 9
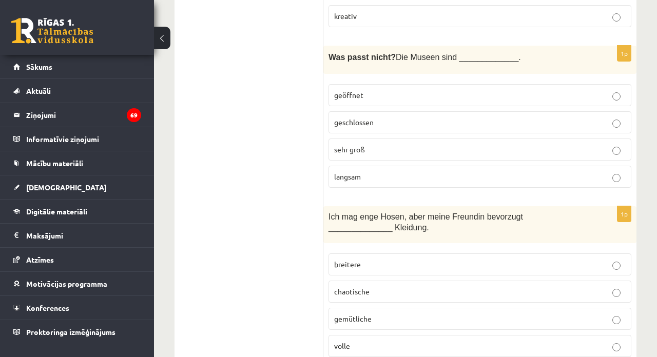
scroll to position [2947, 0]
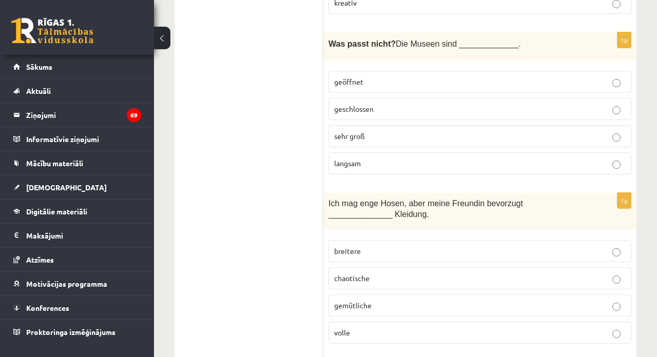
click at [440, 106] on p "geschlossen" at bounding box center [480, 109] width 292 height 11
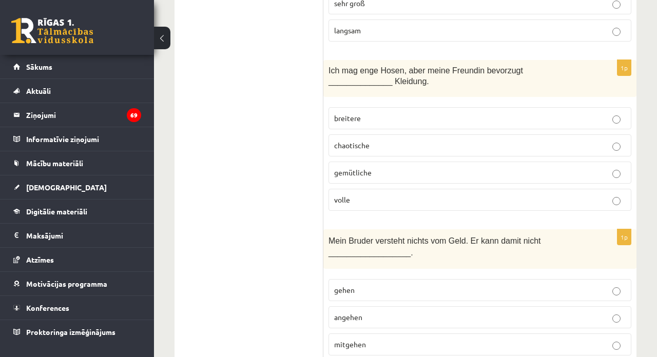
scroll to position [3081, 0]
click at [355, 115] on label "breitere" at bounding box center [479, 118] width 303 height 22
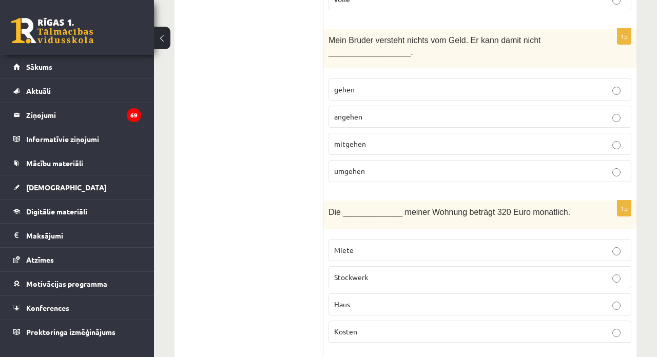
scroll to position [3282, 0]
click at [357, 165] on span "umgehen" at bounding box center [349, 169] width 31 height 9
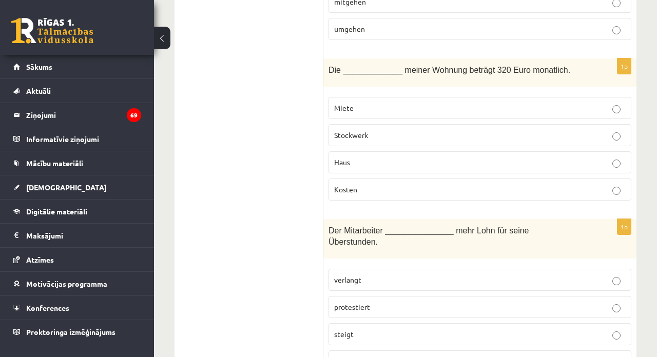
scroll to position [3423, 0]
click at [400, 105] on label "Miete" at bounding box center [479, 108] width 303 height 22
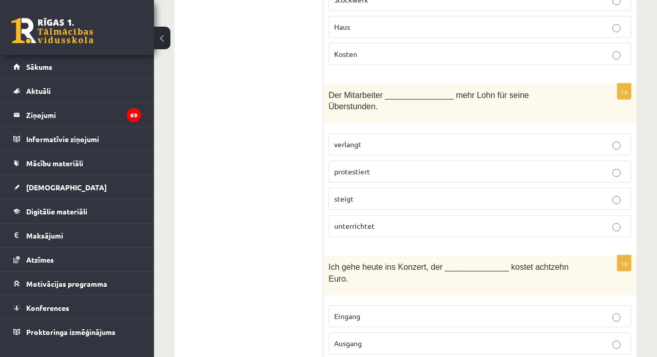
scroll to position [3559, 0]
click at [346, 139] on span "verlangt" at bounding box center [347, 143] width 27 height 9
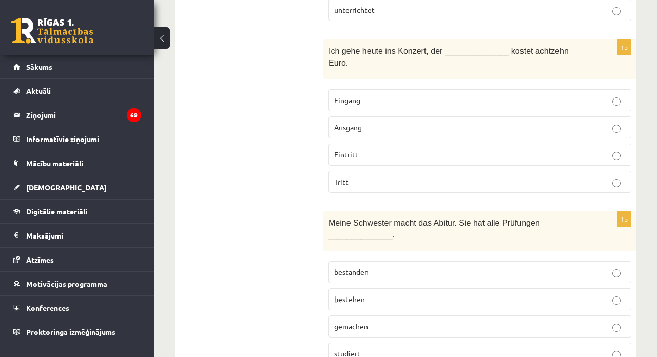
scroll to position [3778, 0]
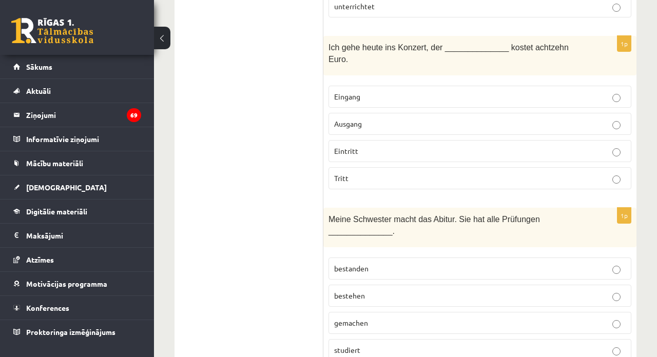
click at [371, 119] on p "Ausgang" at bounding box center [480, 124] width 292 height 11
click at [340, 146] on span "Eintritt" at bounding box center [346, 150] width 24 height 9
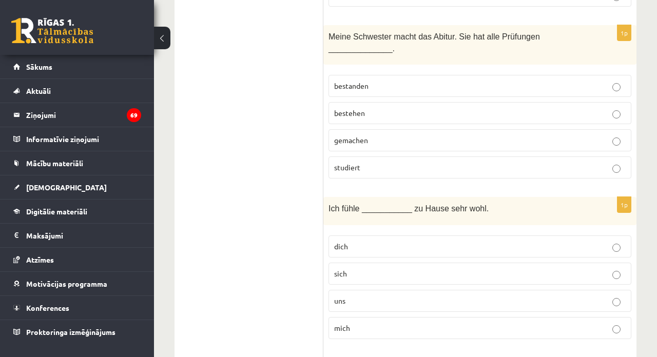
scroll to position [3962, 0]
click at [368, 81] on label "bestanden" at bounding box center [479, 85] width 303 height 22
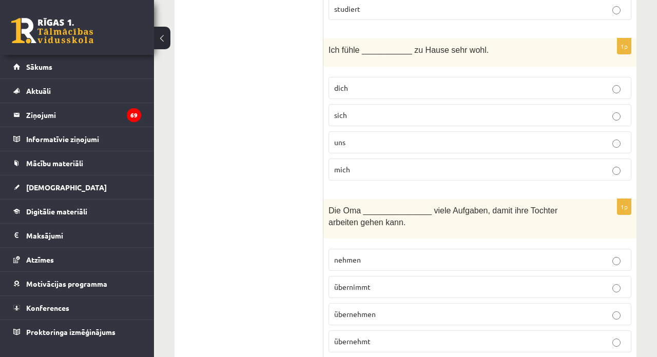
scroll to position [4118, 0]
click at [341, 84] on p "dich" at bounding box center [480, 89] width 292 height 11
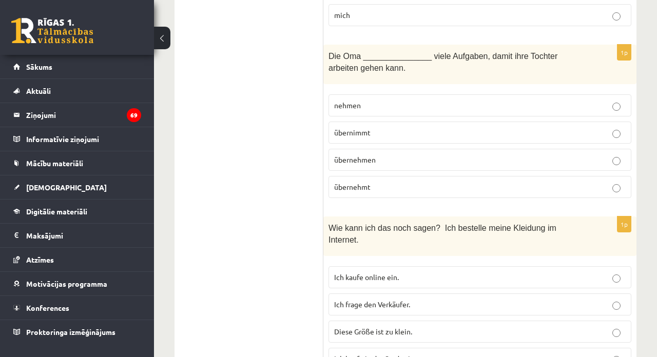
scroll to position [4274, 0]
click at [363, 182] on span "übernehmt" at bounding box center [352, 186] width 36 height 9
click at [344, 128] on span "übernimmt" at bounding box center [352, 132] width 36 height 9
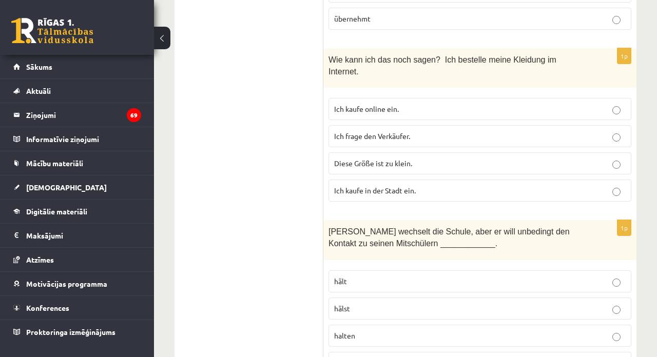
scroll to position [4444, 0]
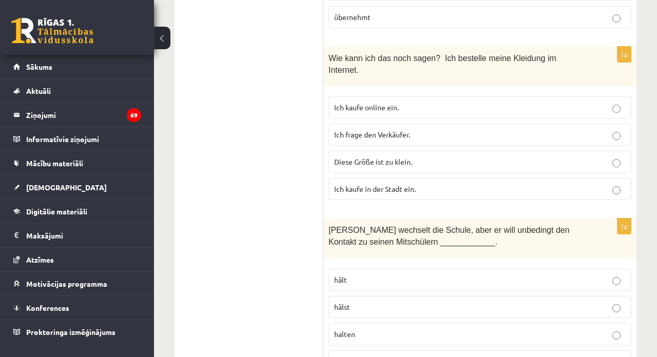
click at [369, 103] on span "Ich kaufe online ein." at bounding box center [366, 107] width 65 height 9
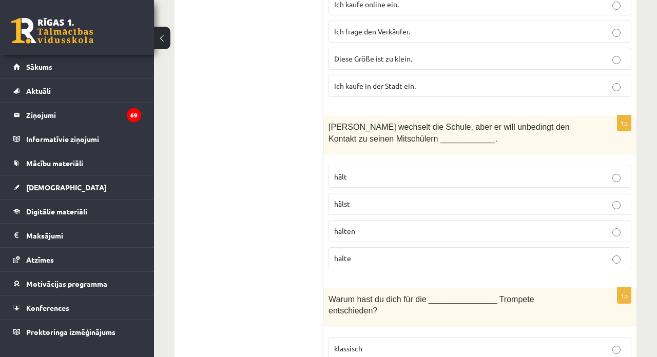
scroll to position [4550, 0]
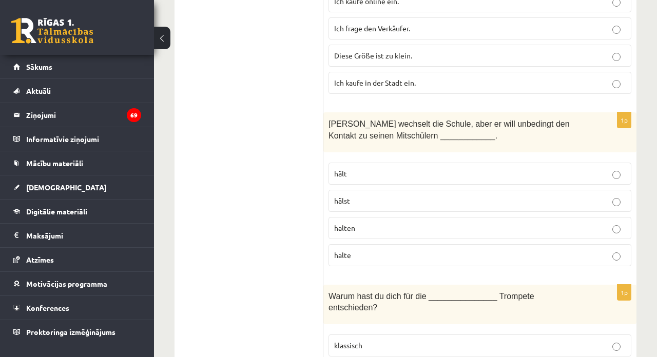
click at [354, 223] on span "halten" at bounding box center [344, 227] width 21 height 9
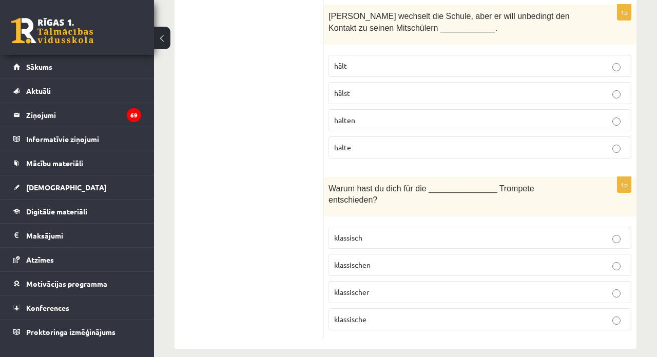
scroll to position [4657, 0]
click at [359, 288] on span "klassischer" at bounding box center [351, 292] width 35 height 9
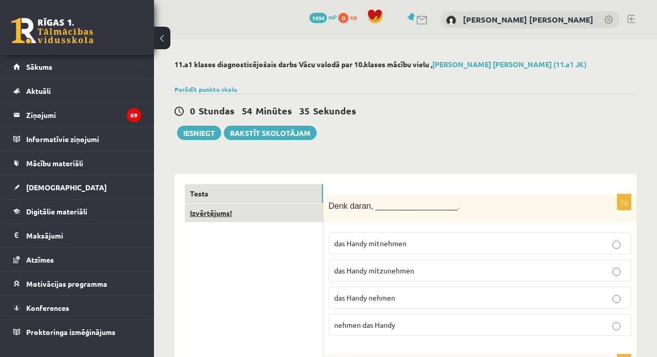
scroll to position [0, 0]
click at [276, 215] on link "Izvērtējums!" at bounding box center [254, 213] width 138 height 19
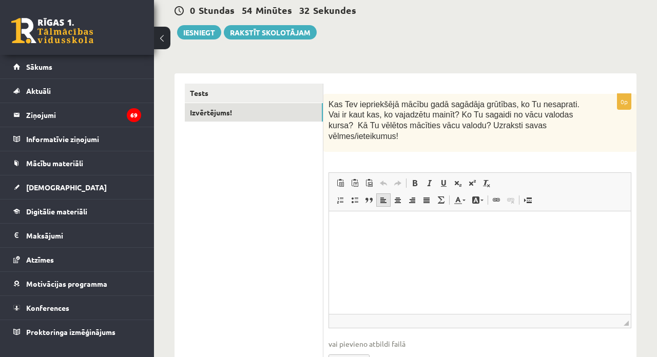
scroll to position [102, 0]
click at [382, 241] on html at bounding box center [480, 225] width 302 height 31
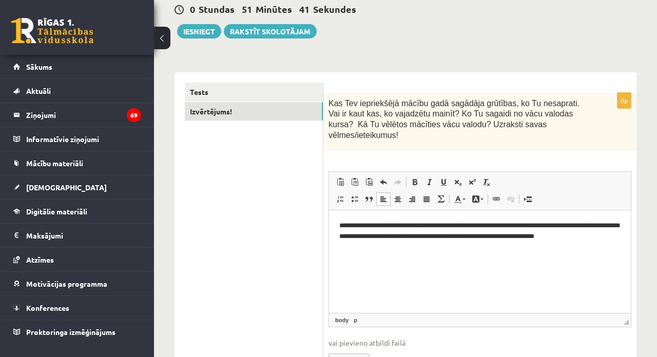
click at [537, 226] on p "**********" at bounding box center [479, 230] width 281 height 21
click at [433, 248] on p "**********" at bounding box center [479, 235] width 281 height 31
click at [408, 244] on p "**********" at bounding box center [479, 235] width 281 height 31
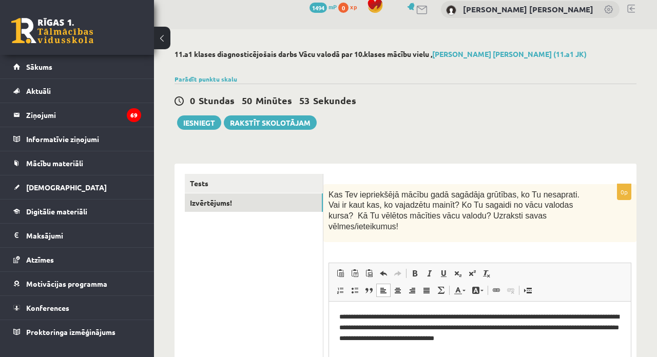
scroll to position [9, 0]
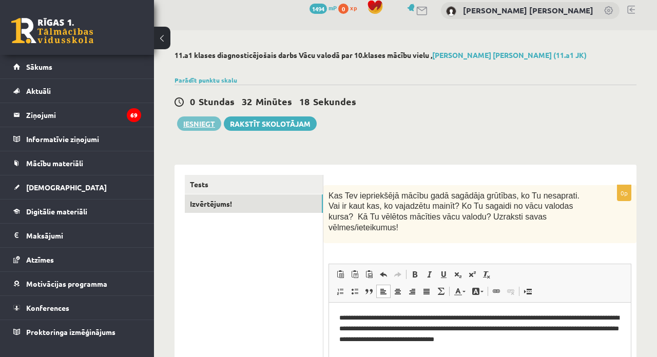
click at [198, 124] on button "Iesniegt" at bounding box center [199, 124] width 44 height 14
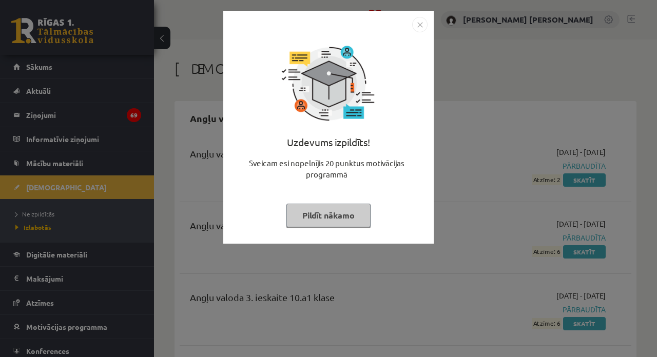
click at [418, 25] on img "Close" at bounding box center [419, 24] width 15 height 15
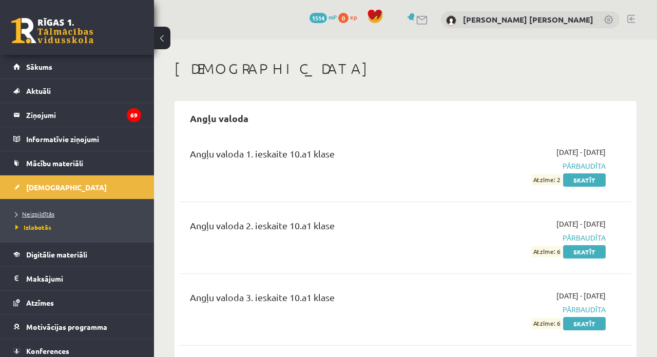
click at [41, 215] on span "Neizpildītās" at bounding box center [34, 214] width 39 height 8
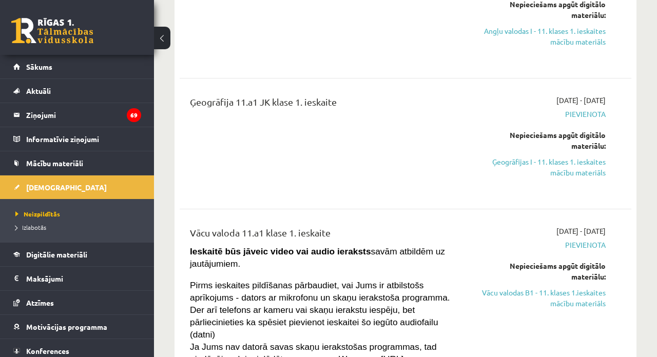
scroll to position [216, 0]
